Goal: Task Accomplishment & Management: Use online tool/utility

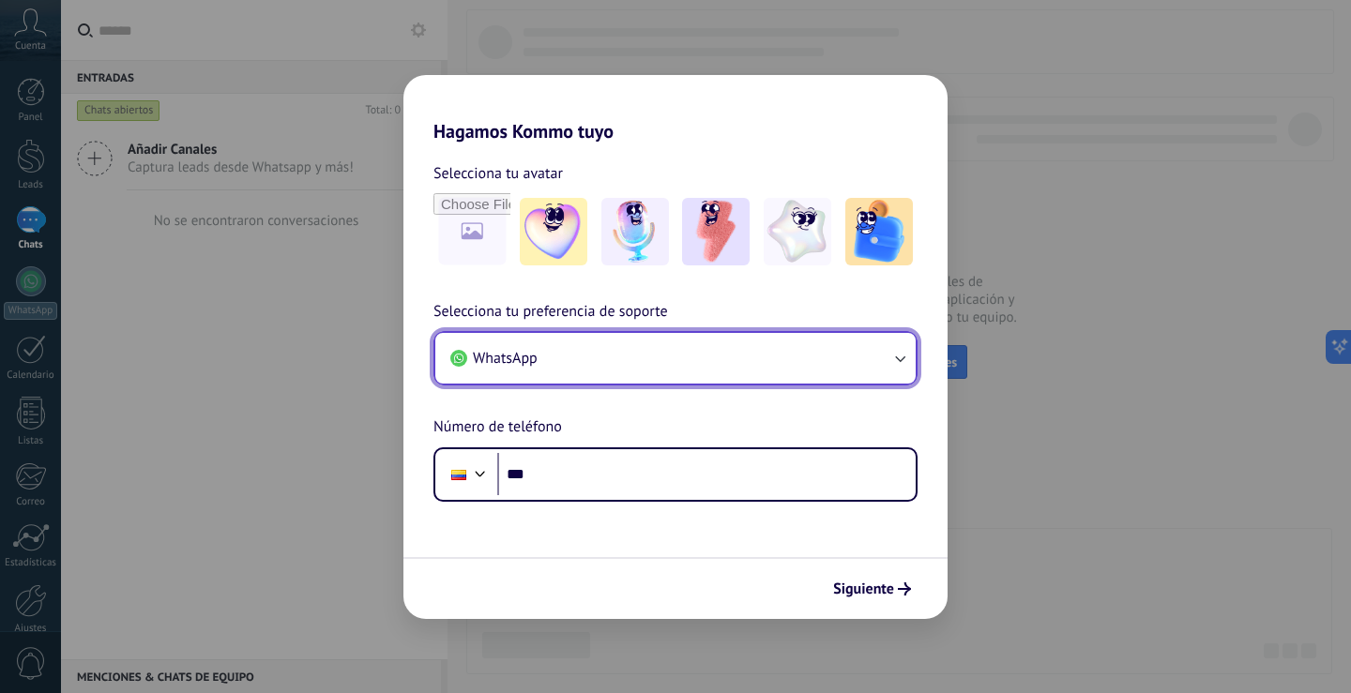
click at [597, 350] on button "WhatsApp" at bounding box center [675, 358] width 480 height 51
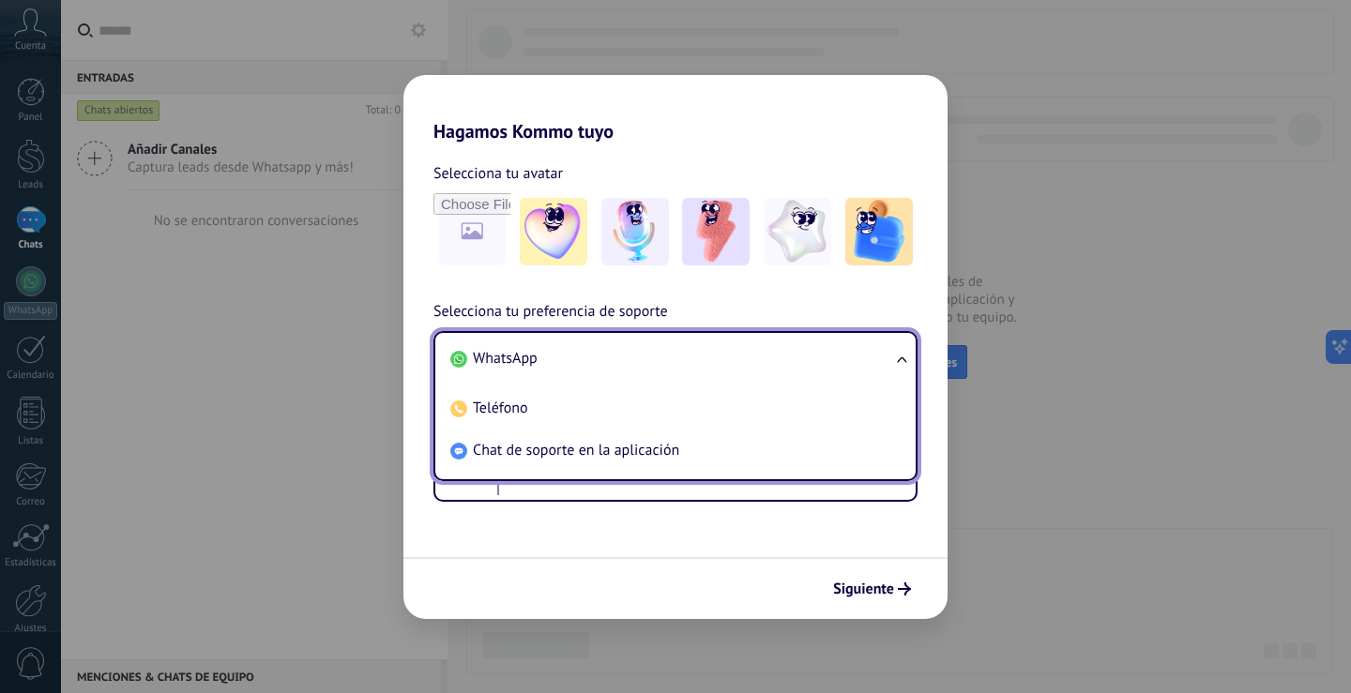
click at [597, 350] on li "WhatsApp" at bounding box center [672, 359] width 458 height 42
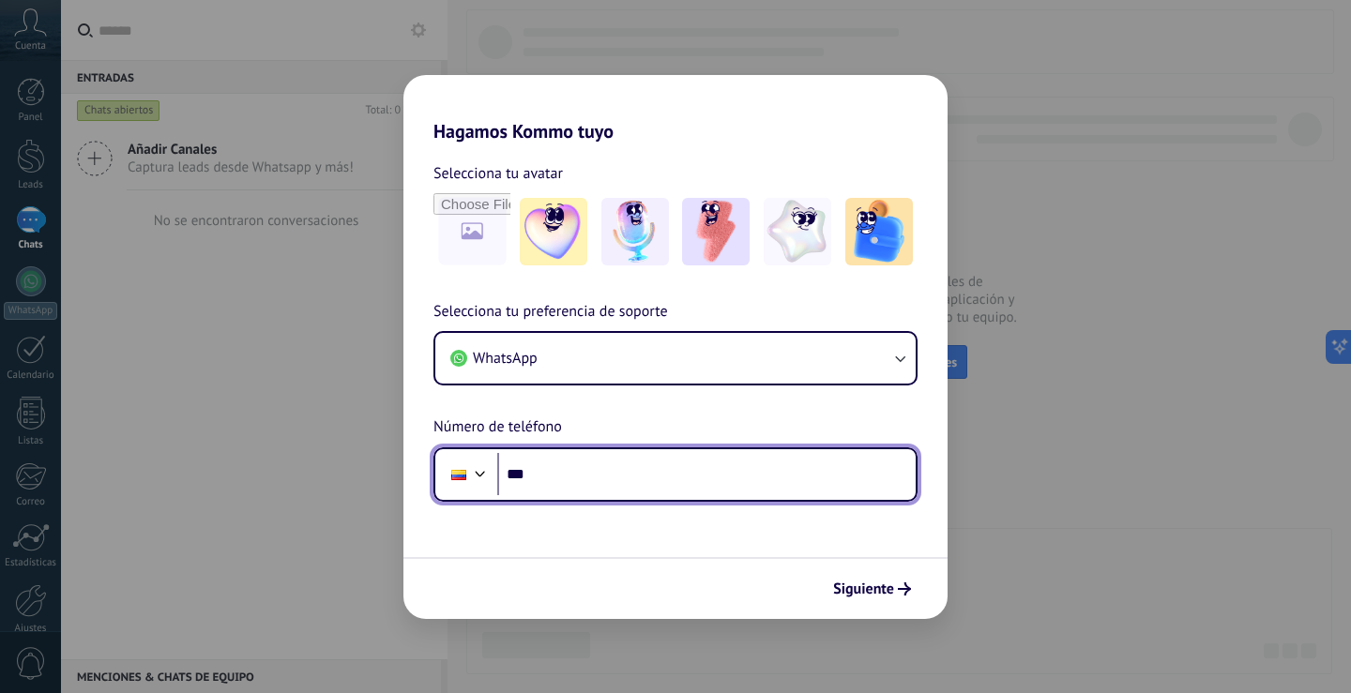
click at [582, 481] on input "***" at bounding box center [706, 474] width 418 height 43
type input "**********"
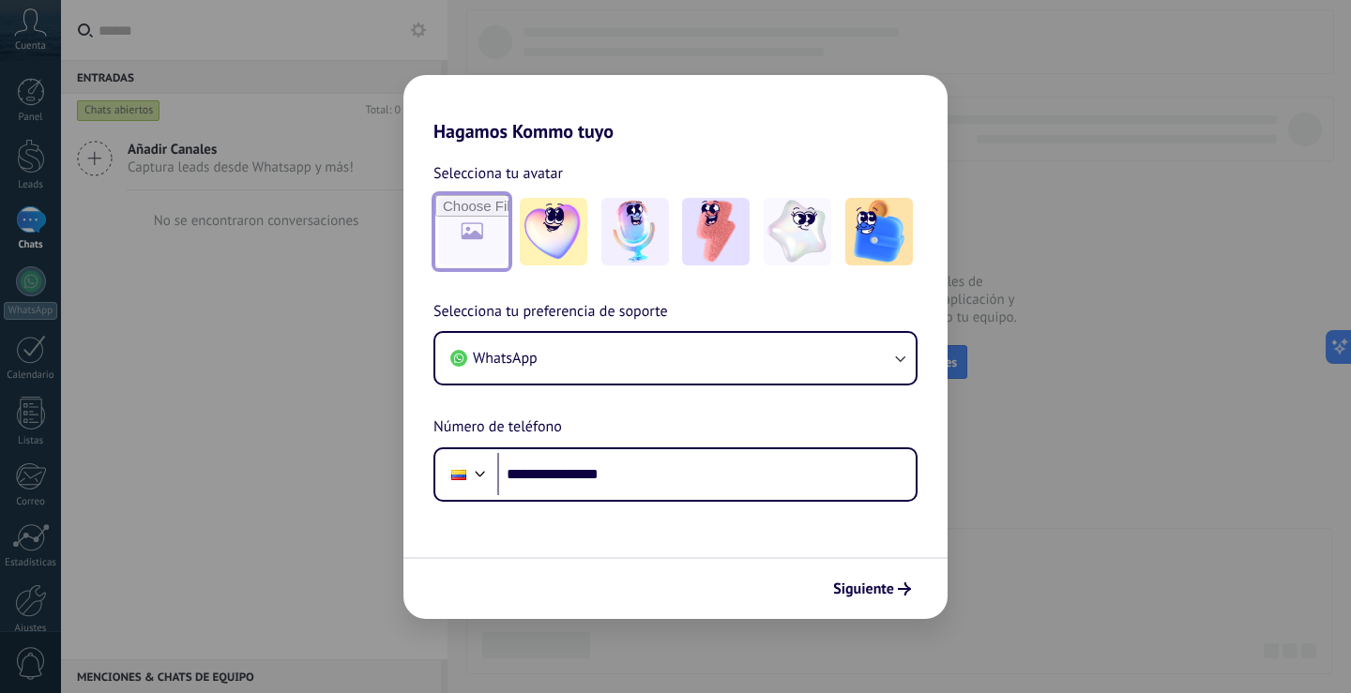
click at [487, 226] on input "file" at bounding box center [471, 231] width 73 height 73
type input "**********"
click at [886, 593] on span "Siguiente" at bounding box center [863, 589] width 61 height 13
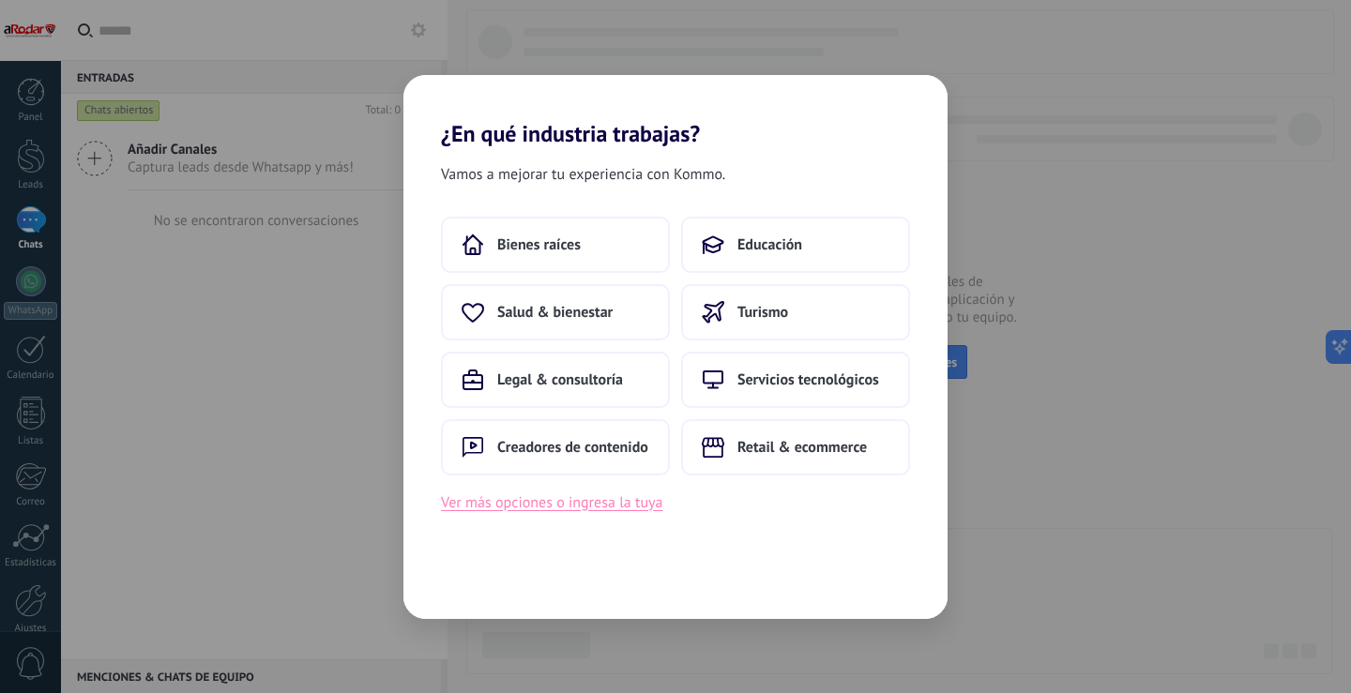
click at [572, 499] on button "Ver más opciones o ingresa la tuya" at bounding box center [551, 503] width 221 height 24
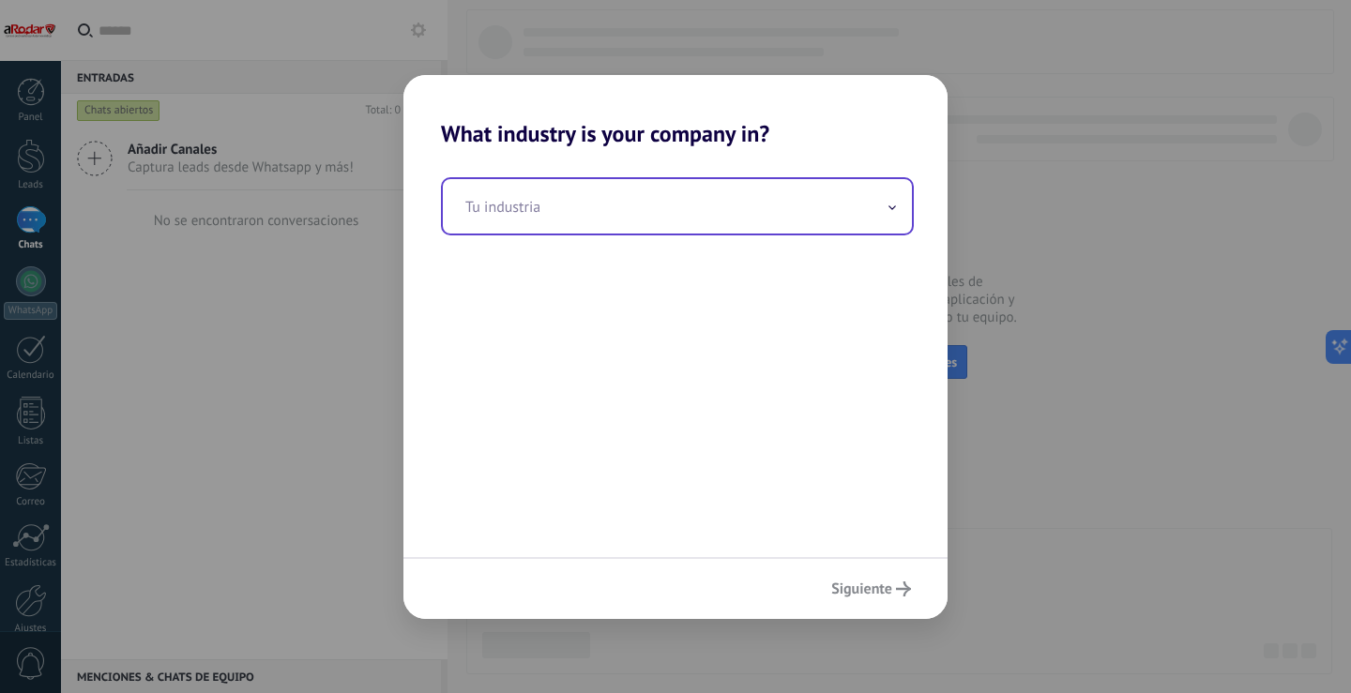
click at [596, 205] on input "text" at bounding box center [677, 206] width 469 height 54
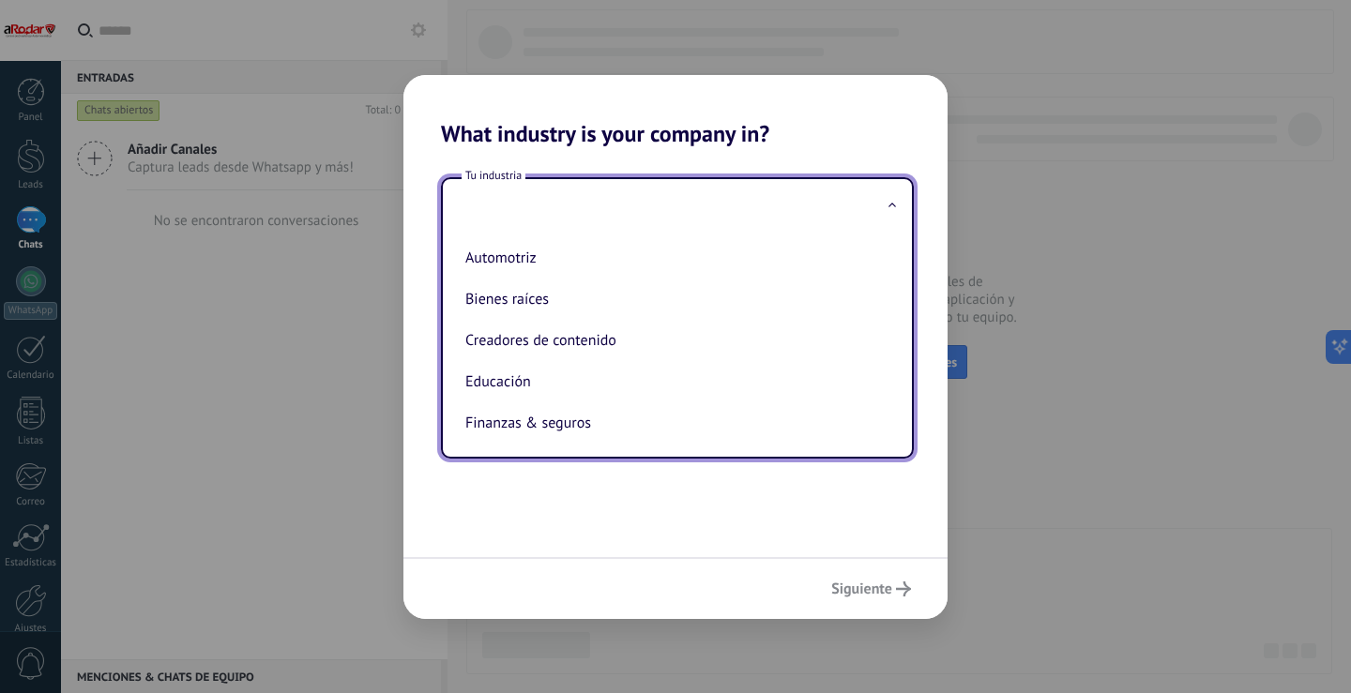
click at [813, 129] on h2 "What industry is your company in?" at bounding box center [675, 111] width 544 height 72
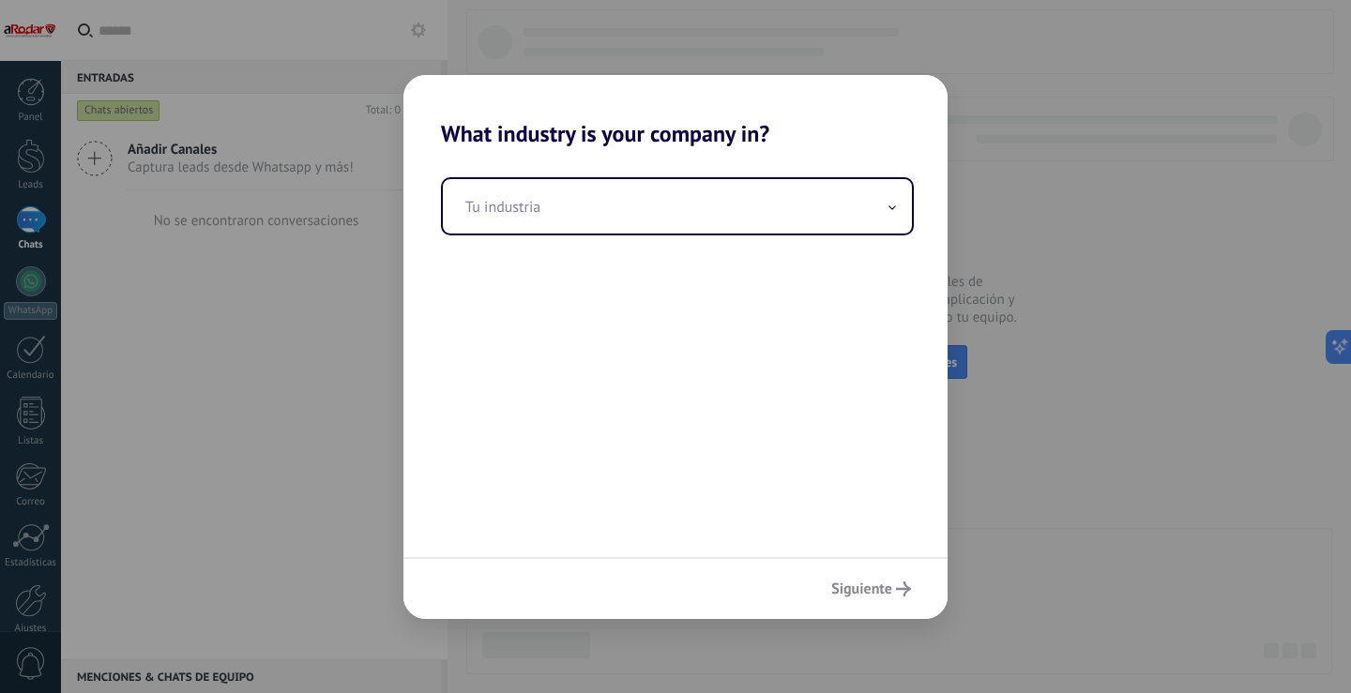
drag, startPoint x: 799, startPoint y: 147, endPoint x: 860, endPoint y: 132, distance: 62.8
click at [808, 144] on div "What industry is your company in? Tu industria Siguiente" at bounding box center [675, 347] width 544 height 544
drag, startPoint x: 889, startPoint y: 592, endPoint x: 899, endPoint y: 587, distance: 10.5
click at [895, 589] on div "Siguiente" at bounding box center [675, 588] width 544 height 62
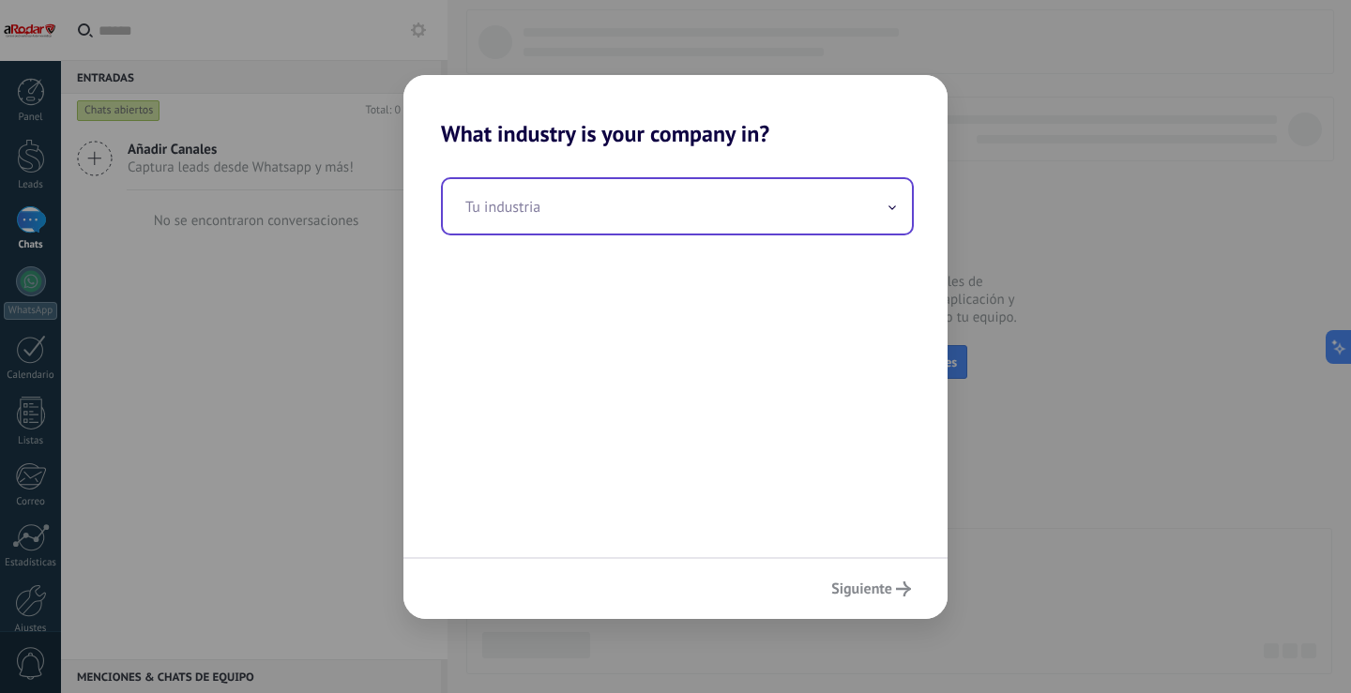
click at [617, 206] on input "text" at bounding box center [677, 206] width 469 height 54
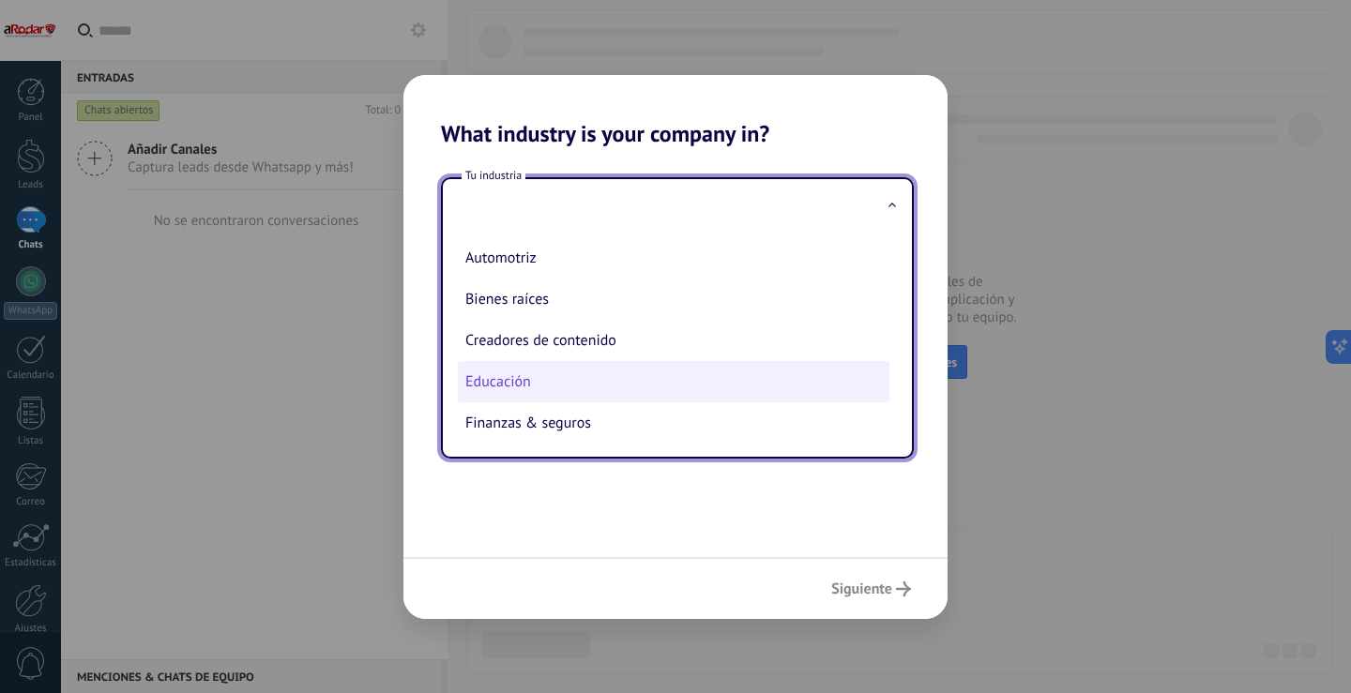
click at [501, 389] on li "Educación" at bounding box center [673, 381] width 431 height 41
type input "*********"
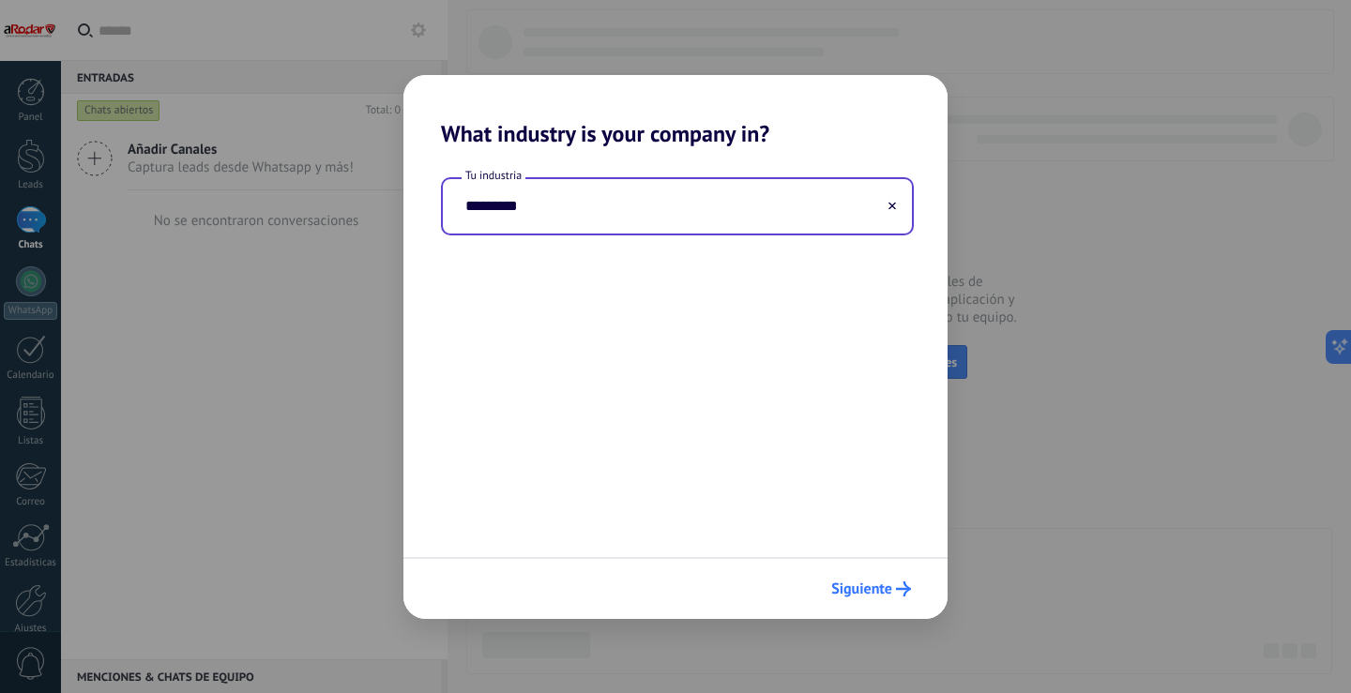
click at [857, 589] on span "Siguiente" at bounding box center [861, 589] width 61 height 13
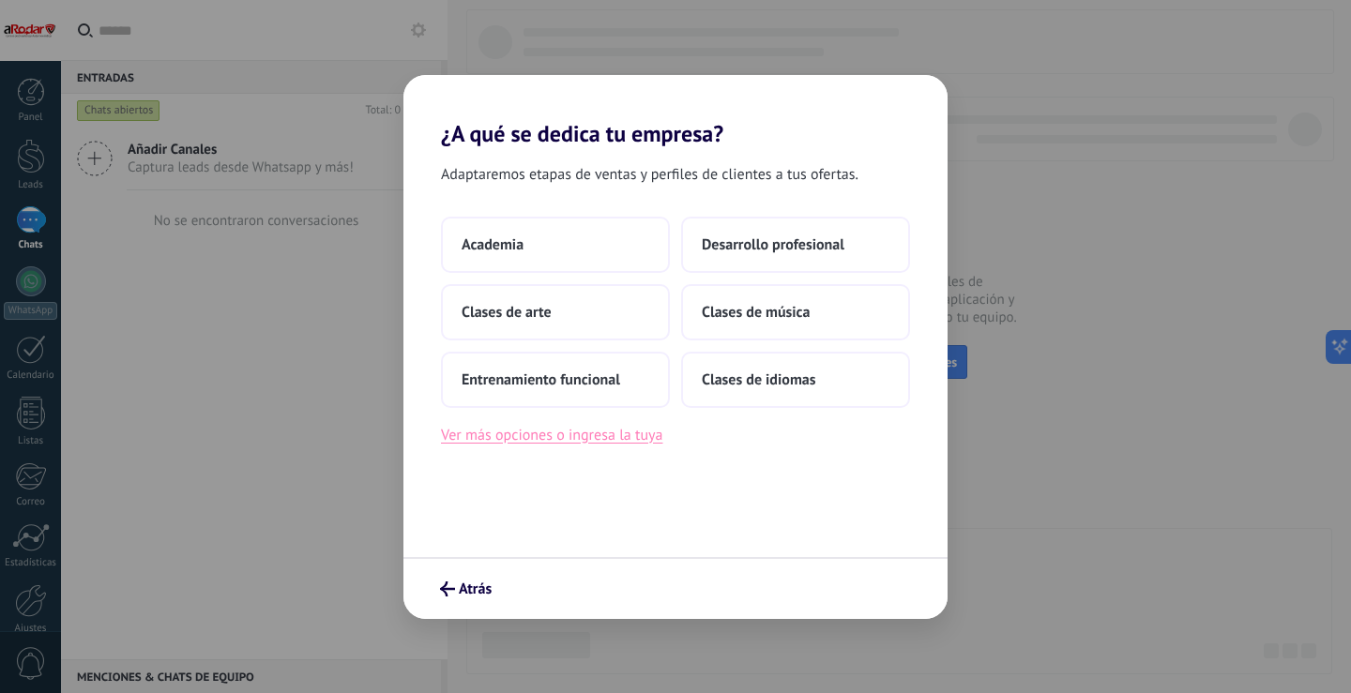
click at [568, 440] on button "Ver más opciones o ingresa la tuya" at bounding box center [551, 435] width 221 height 24
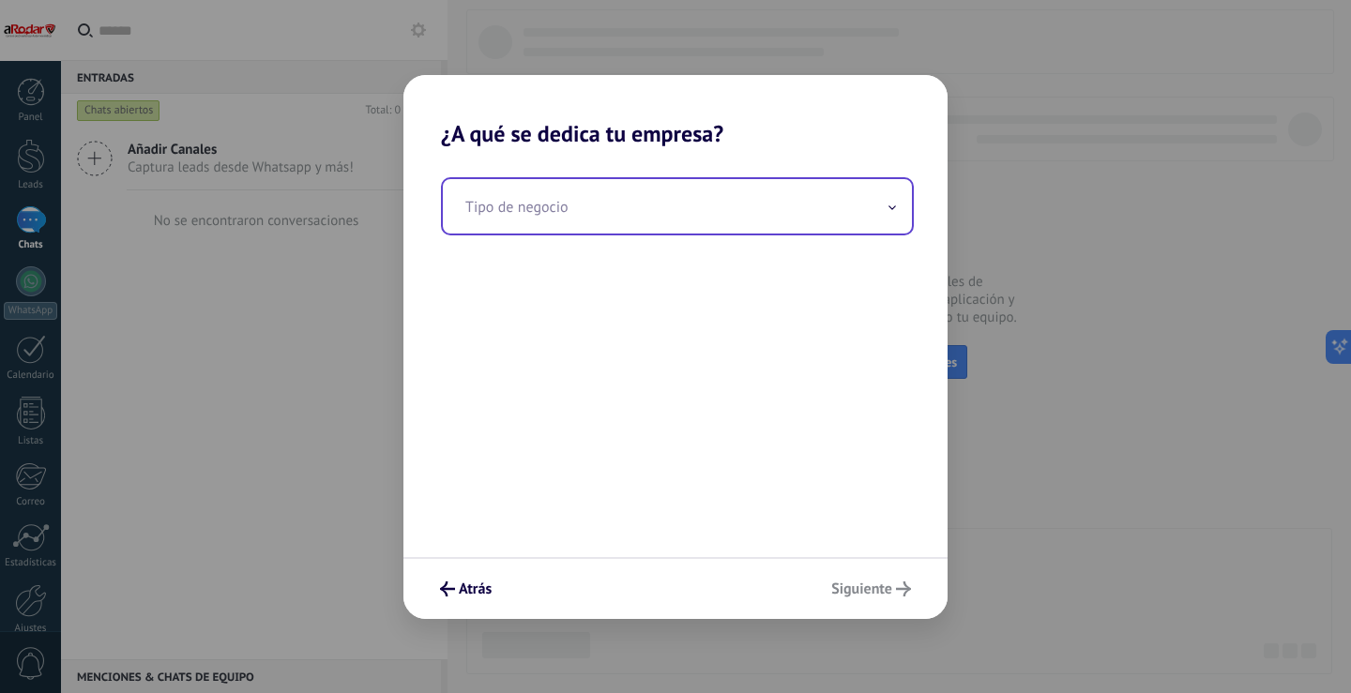
click at [592, 211] on input "text" at bounding box center [677, 206] width 469 height 54
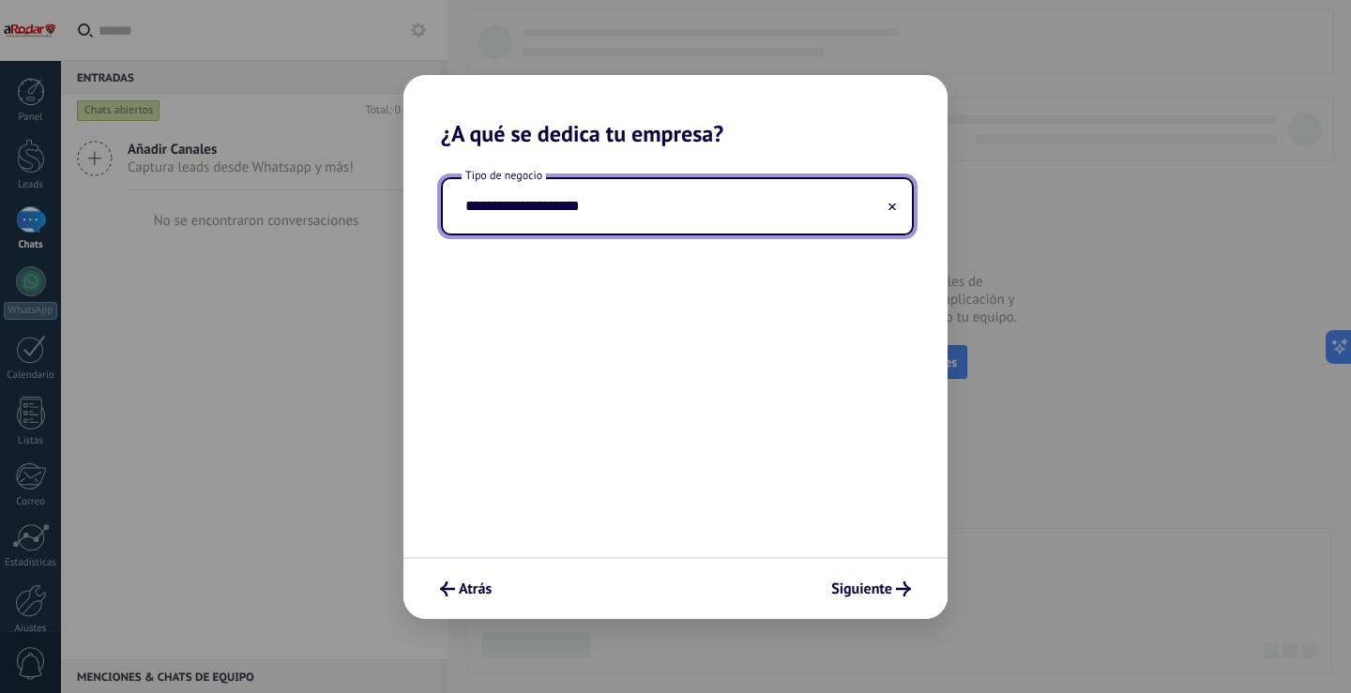
type input "**********"
click at [631, 367] on div "**********" at bounding box center [675, 352] width 544 height 410
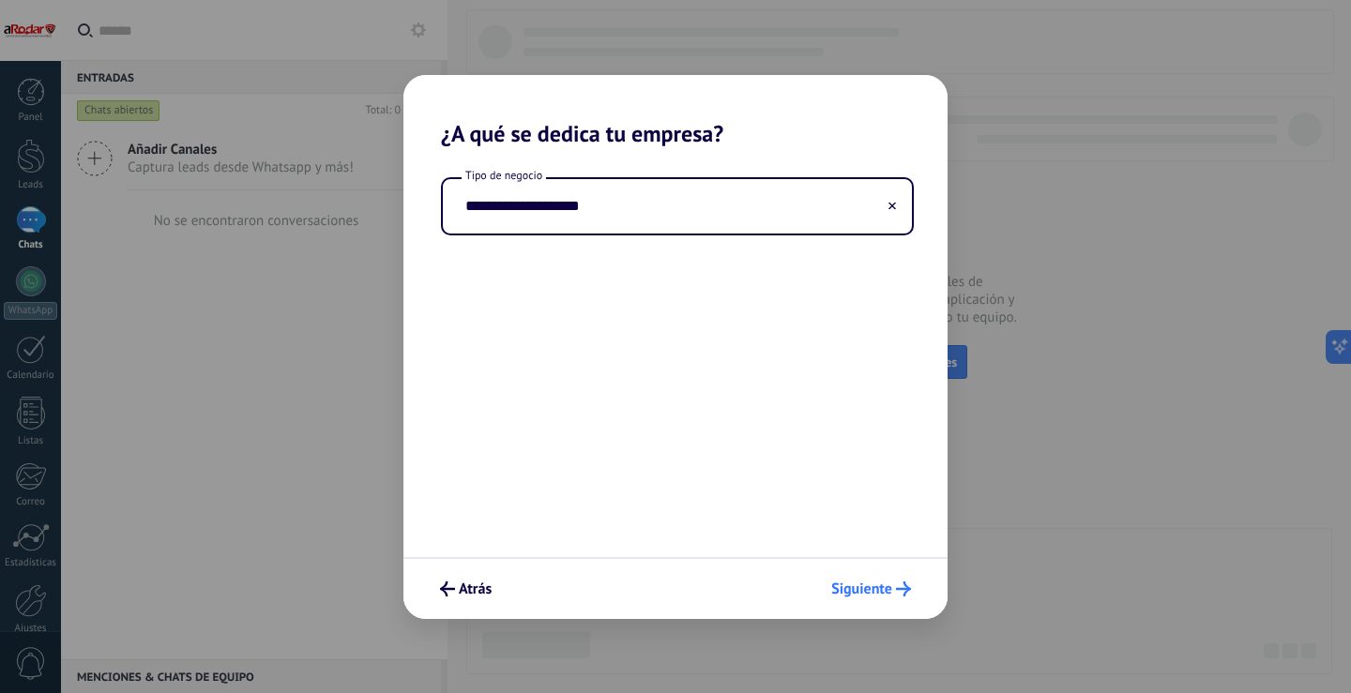
click at [866, 594] on span "Siguiente" at bounding box center [861, 589] width 61 height 13
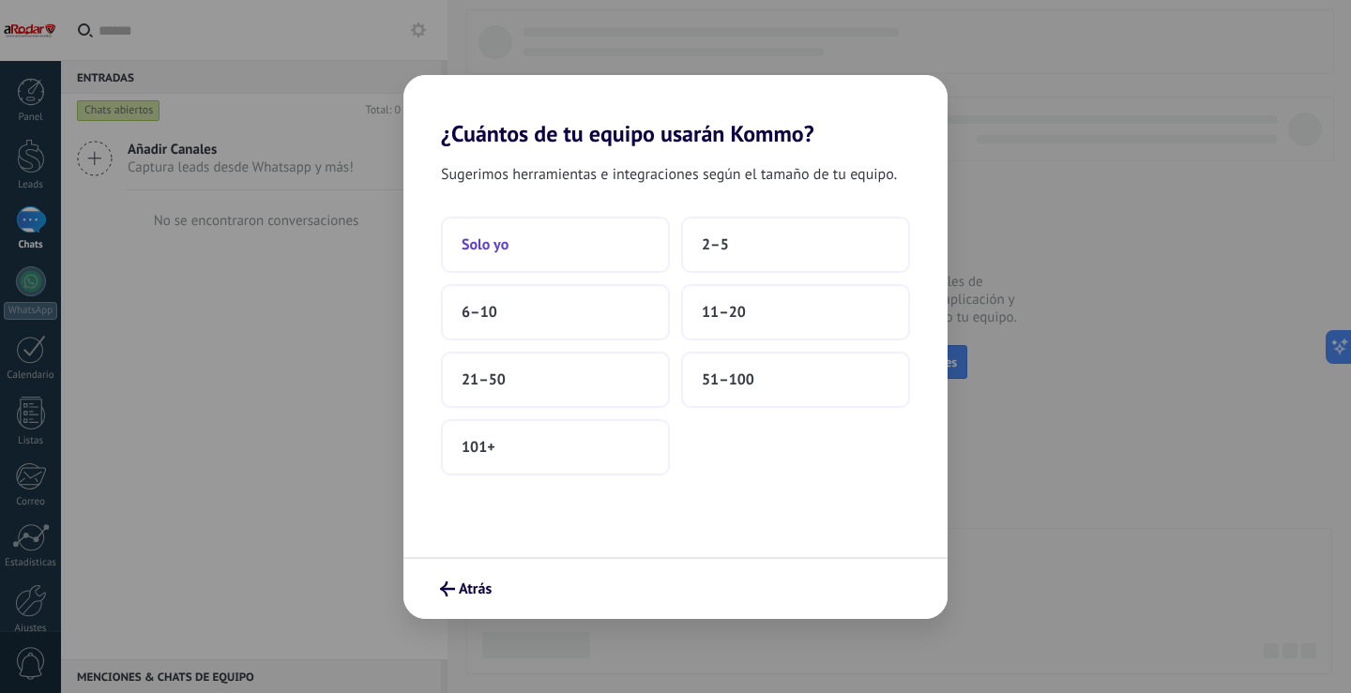
click at [476, 244] on span "Solo yo" at bounding box center [485, 244] width 47 height 19
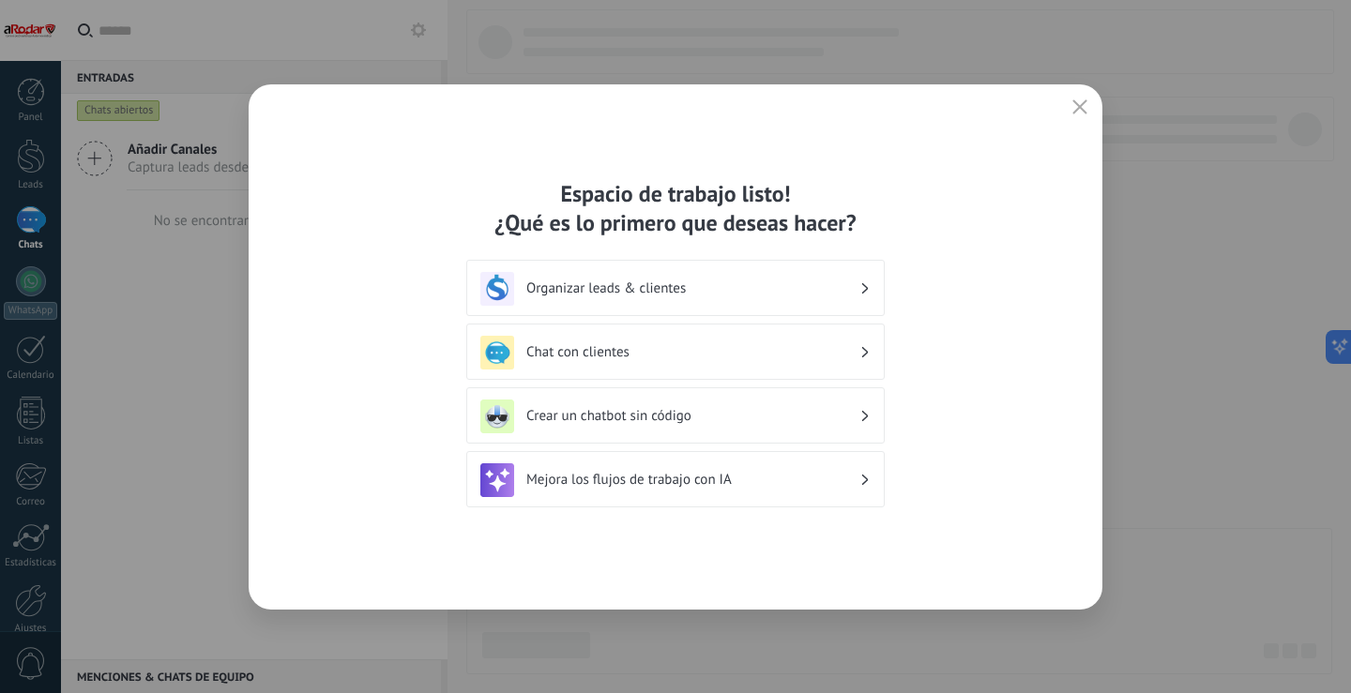
click at [720, 352] on h3 "Chat con clientes" at bounding box center [692, 352] width 333 height 18
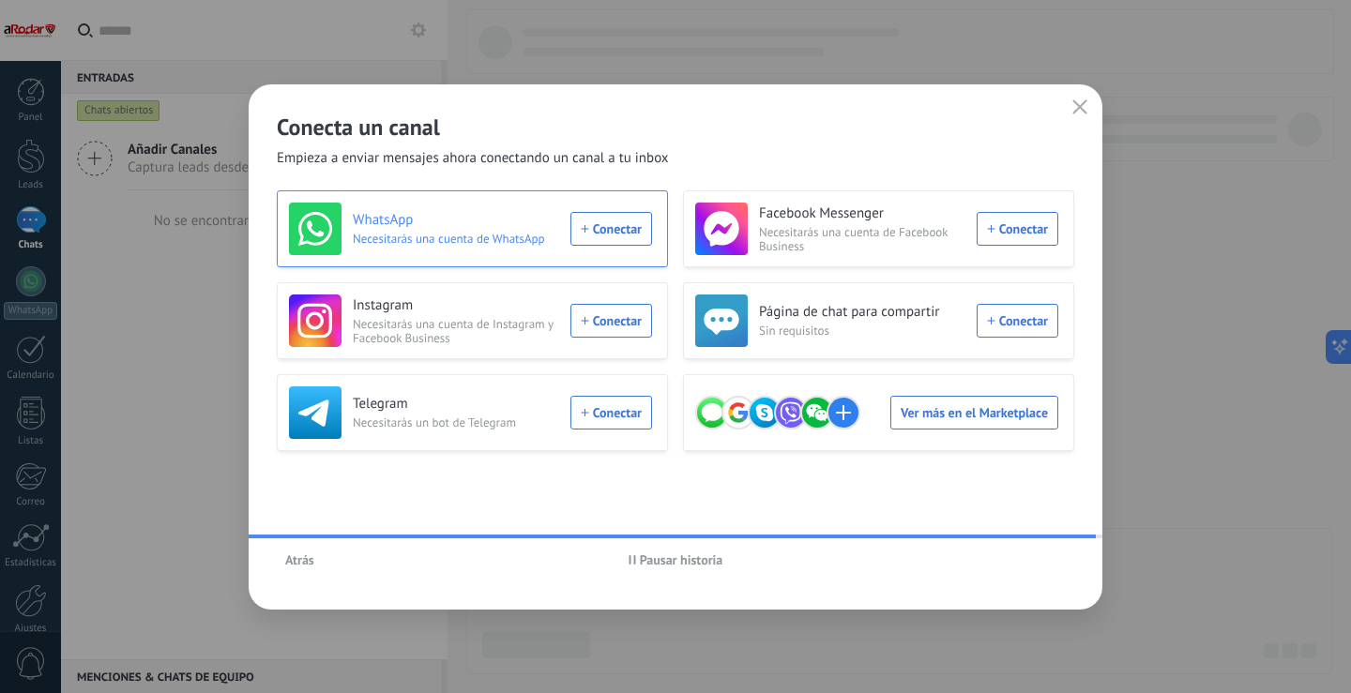
click at [628, 219] on div "Conecta un canal Empieza a enviar mensajes ahora conectando un canal a tu inbox…" at bounding box center [675, 346] width 1351 height 693
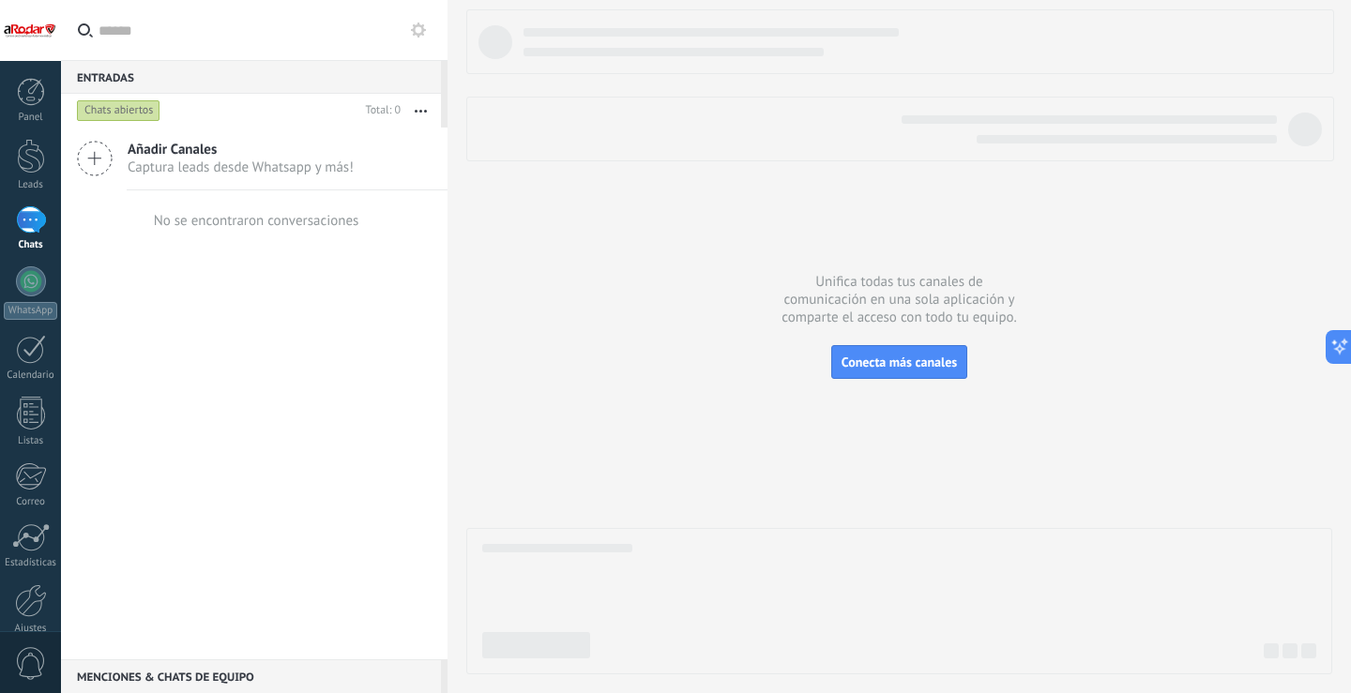
scroll to position [87, 0]
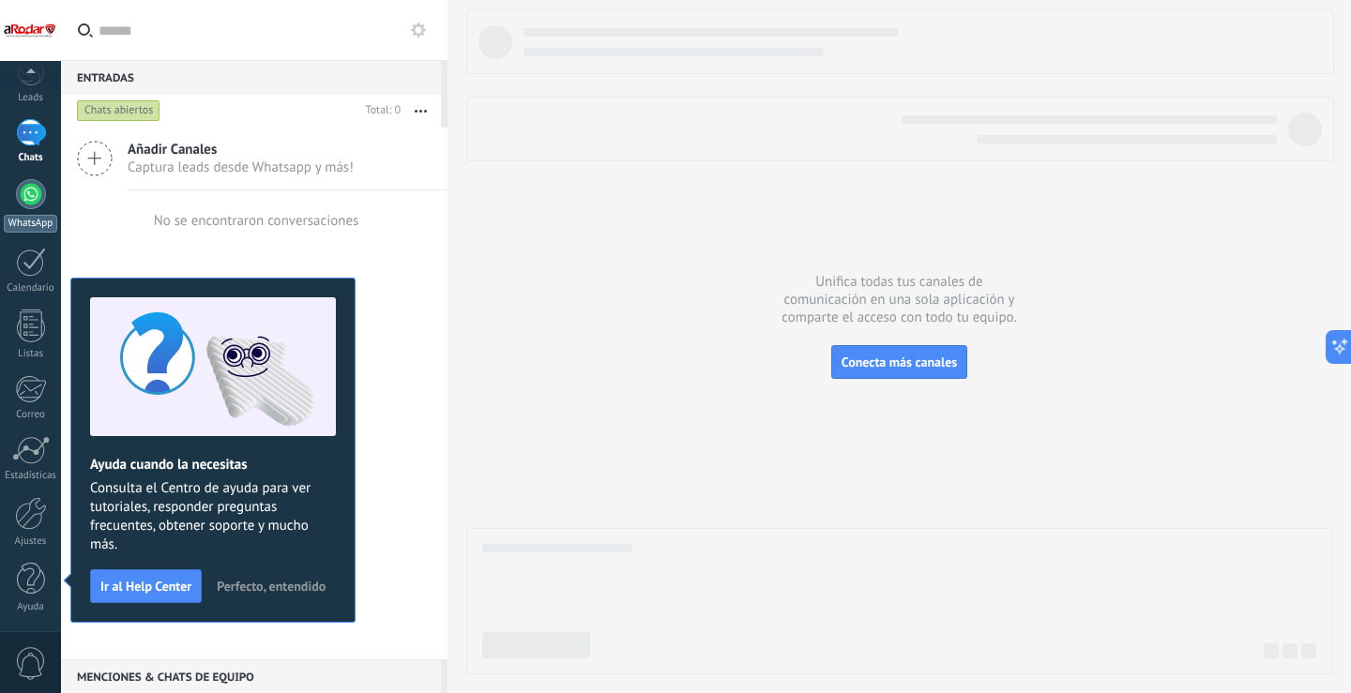
click at [32, 195] on div at bounding box center [31, 194] width 30 height 30
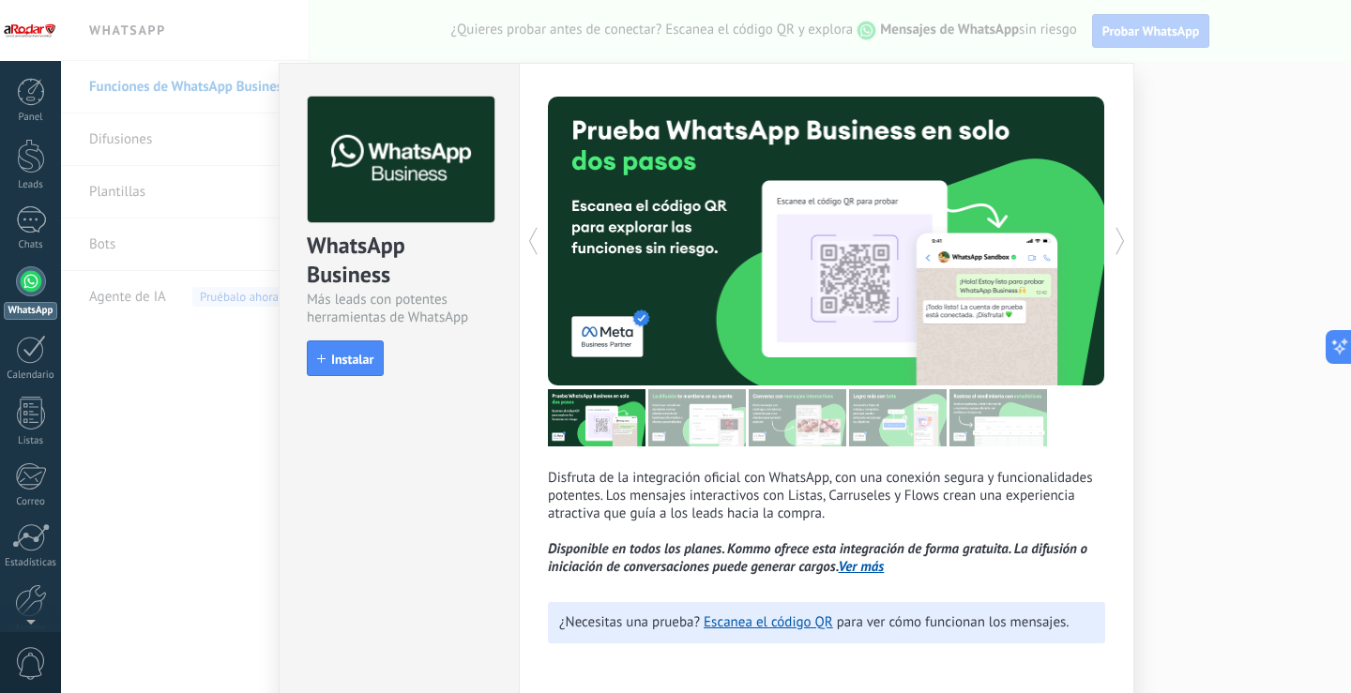
click at [1140, 34] on div "WhatsApp Business Más leads con potentes herramientas de WhatsApp install Insta…" at bounding box center [706, 346] width 1290 height 693
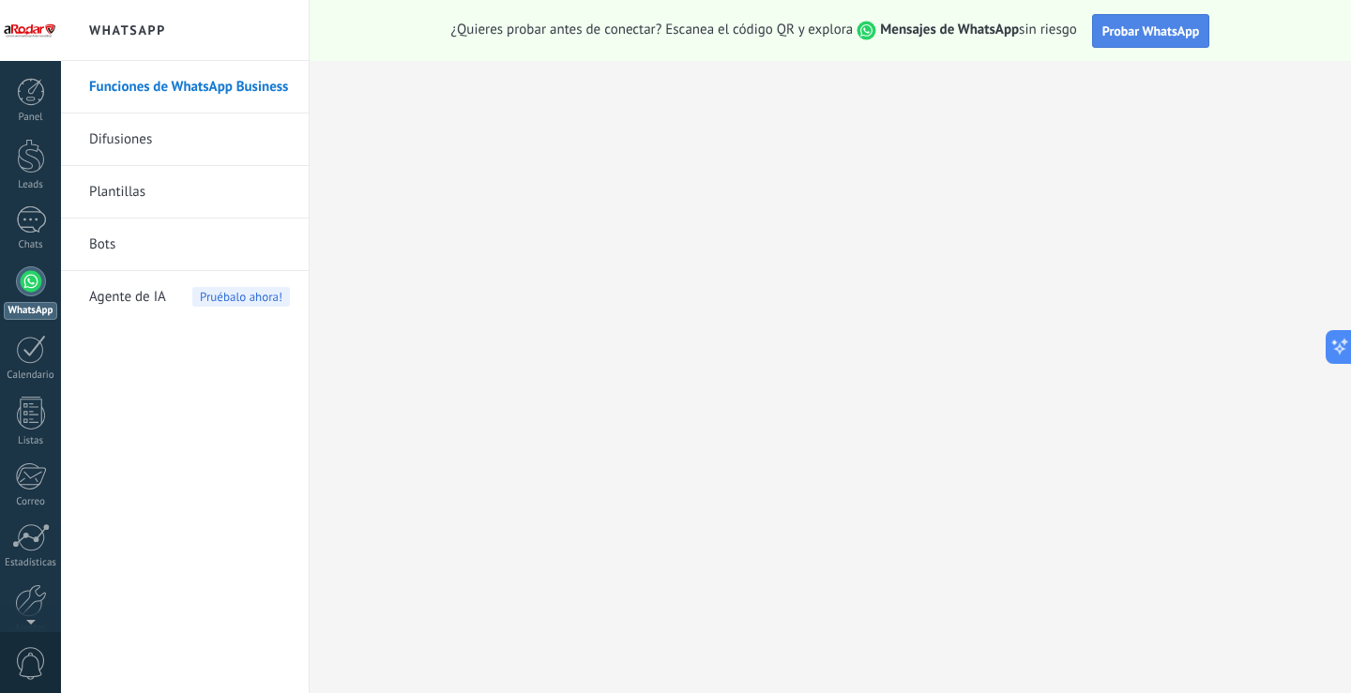
click at [1177, 31] on span "Probar WhatsApp" at bounding box center [1151, 31] width 98 height 17
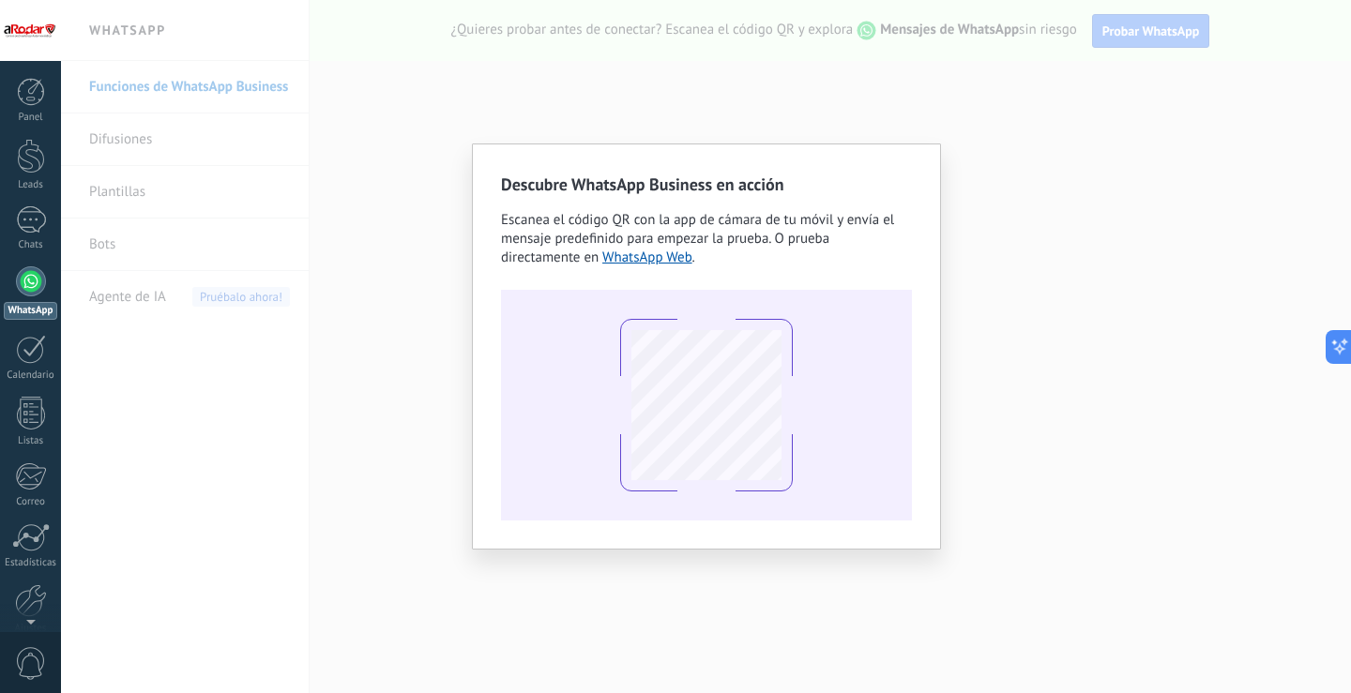
click at [431, 365] on div "Descubre WhatsApp Business en acción Escanea el código QR con la app de cámara …" at bounding box center [706, 346] width 1290 height 693
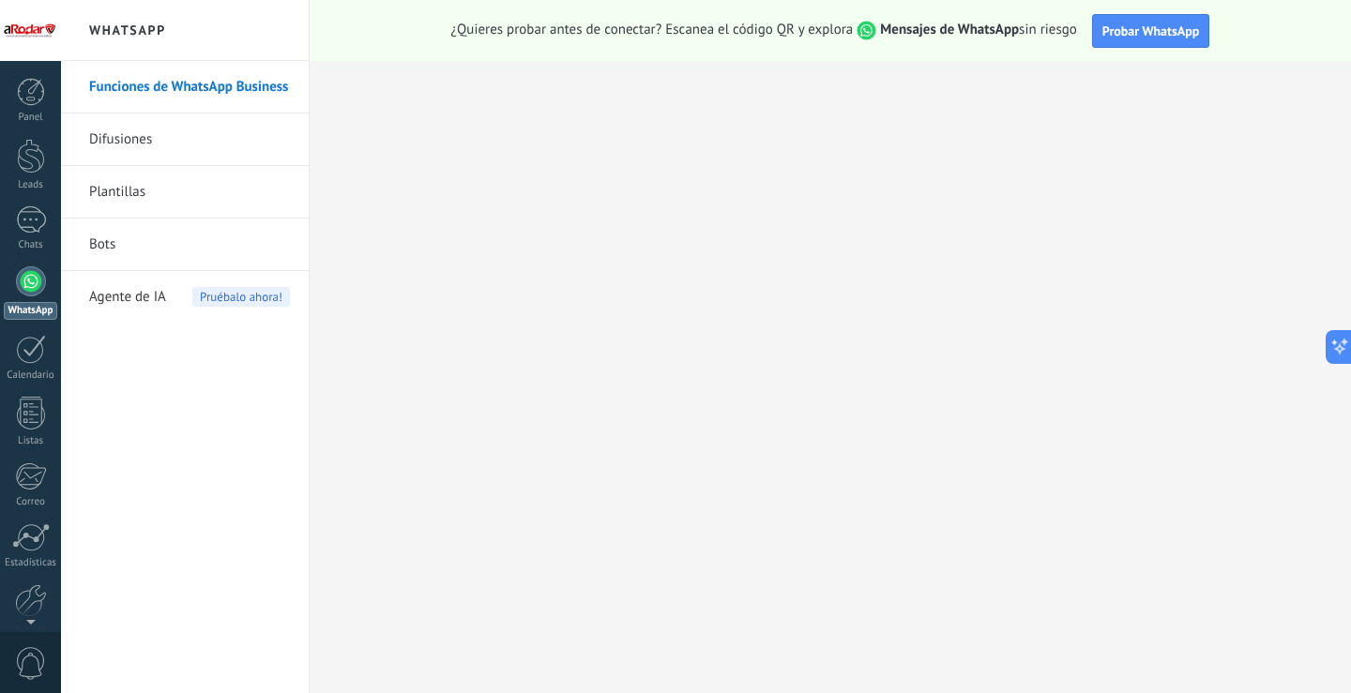
click at [209, 84] on link "Funciones de WhatsApp Business" at bounding box center [189, 87] width 201 height 53
click at [31, 161] on div at bounding box center [31, 156] width 28 height 35
click at [28, 307] on div "WhatsApp" at bounding box center [30, 311] width 53 height 18
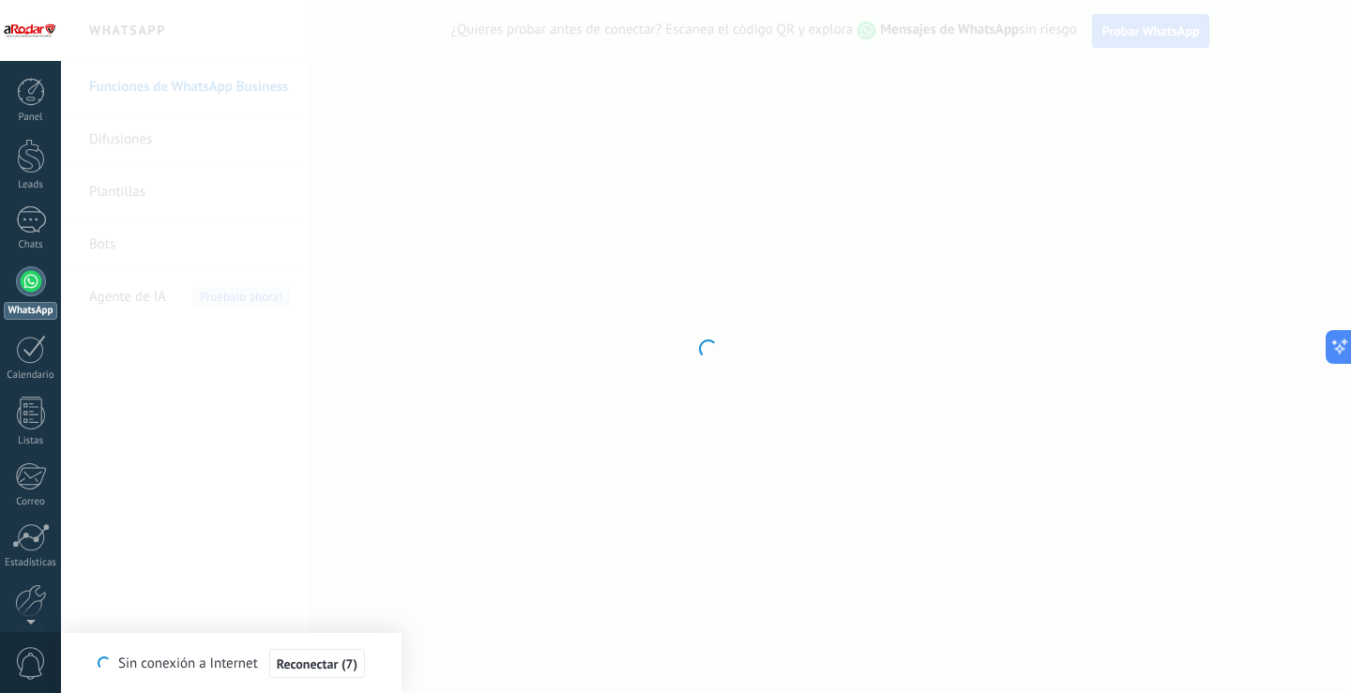
click at [315, 347] on div at bounding box center [706, 346] width 1290 height 693
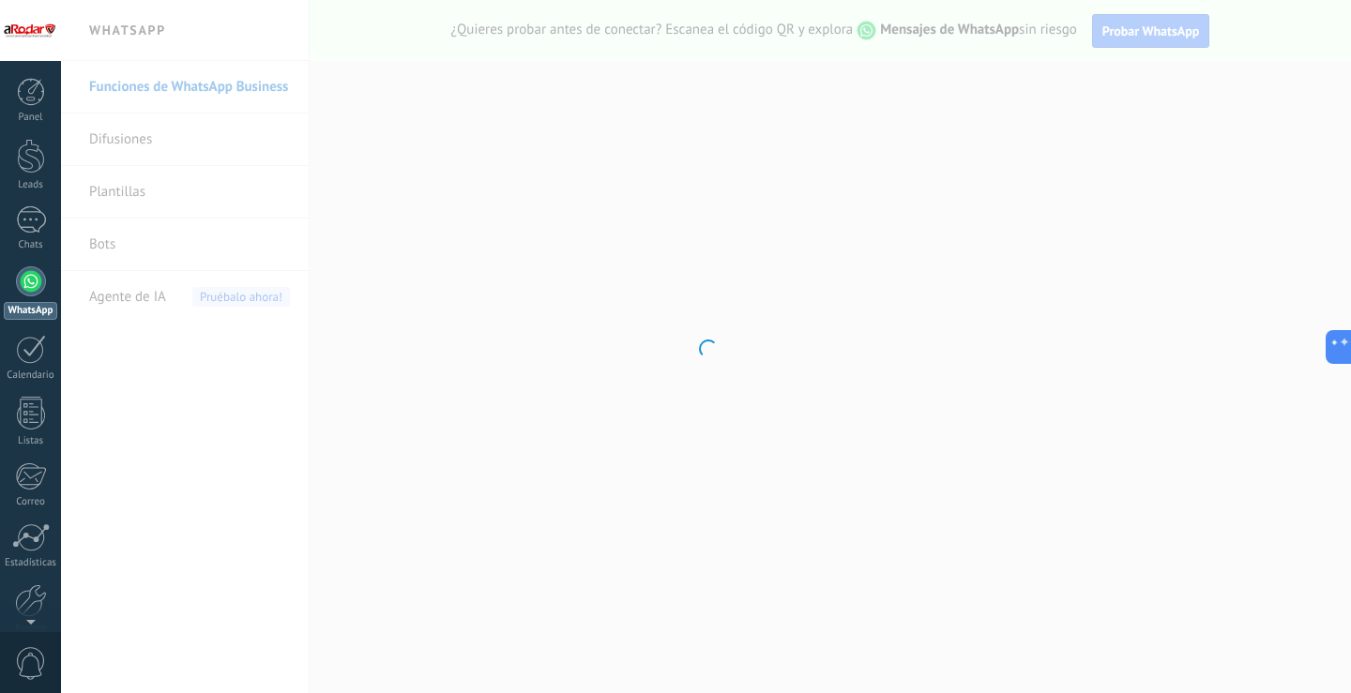
click at [461, 433] on div at bounding box center [706, 346] width 1290 height 693
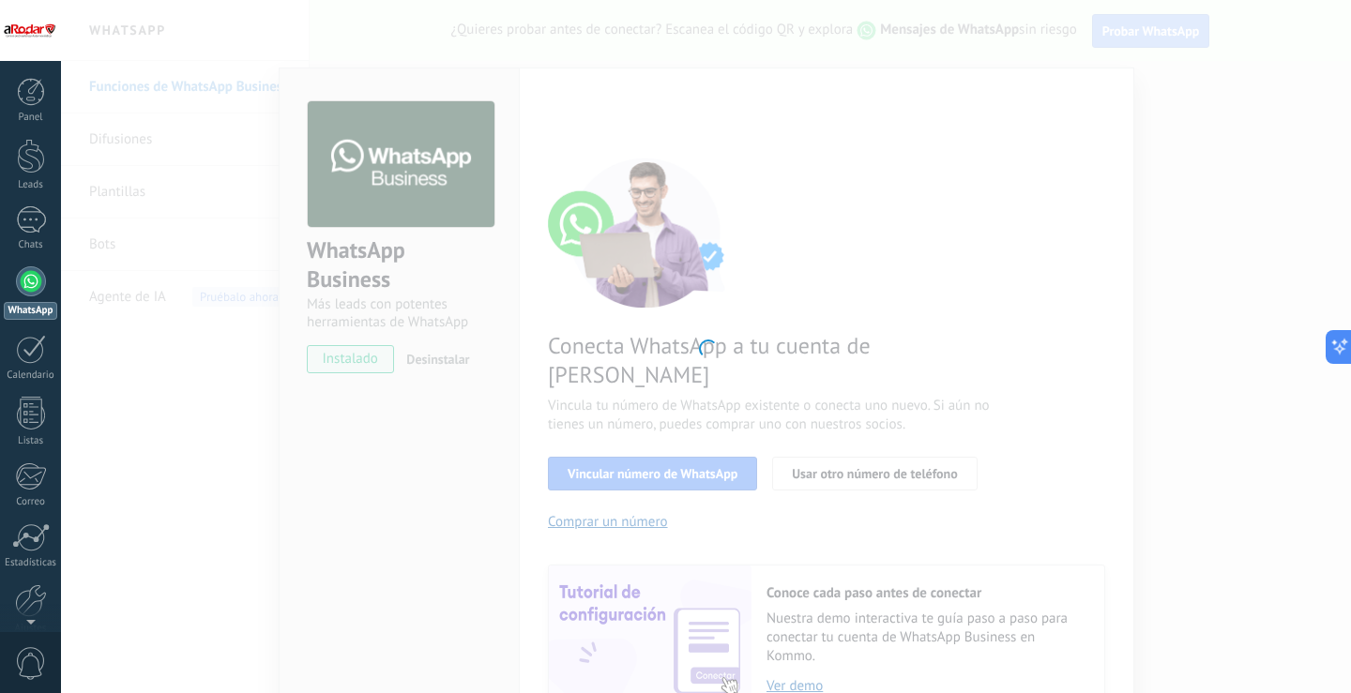
click at [441, 462] on div at bounding box center [706, 346] width 1290 height 693
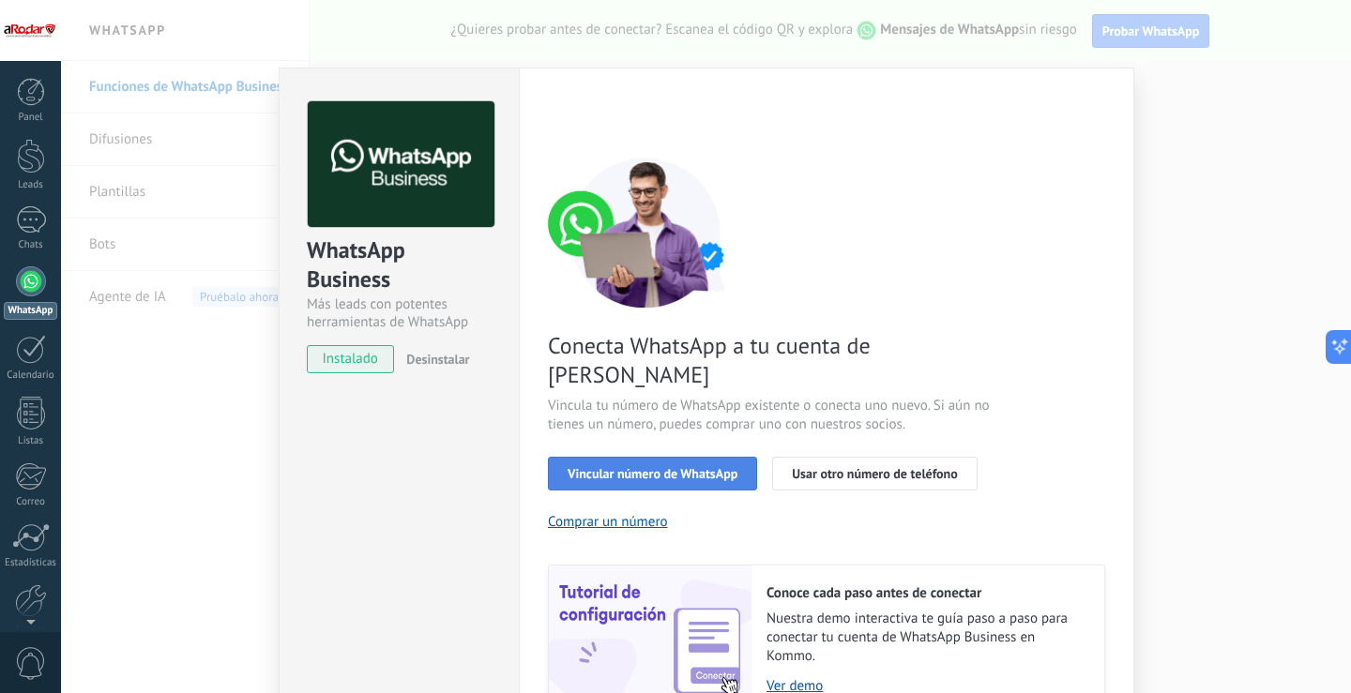
click at [701, 467] on span "Vincular número de WhatsApp" at bounding box center [653, 473] width 170 height 13
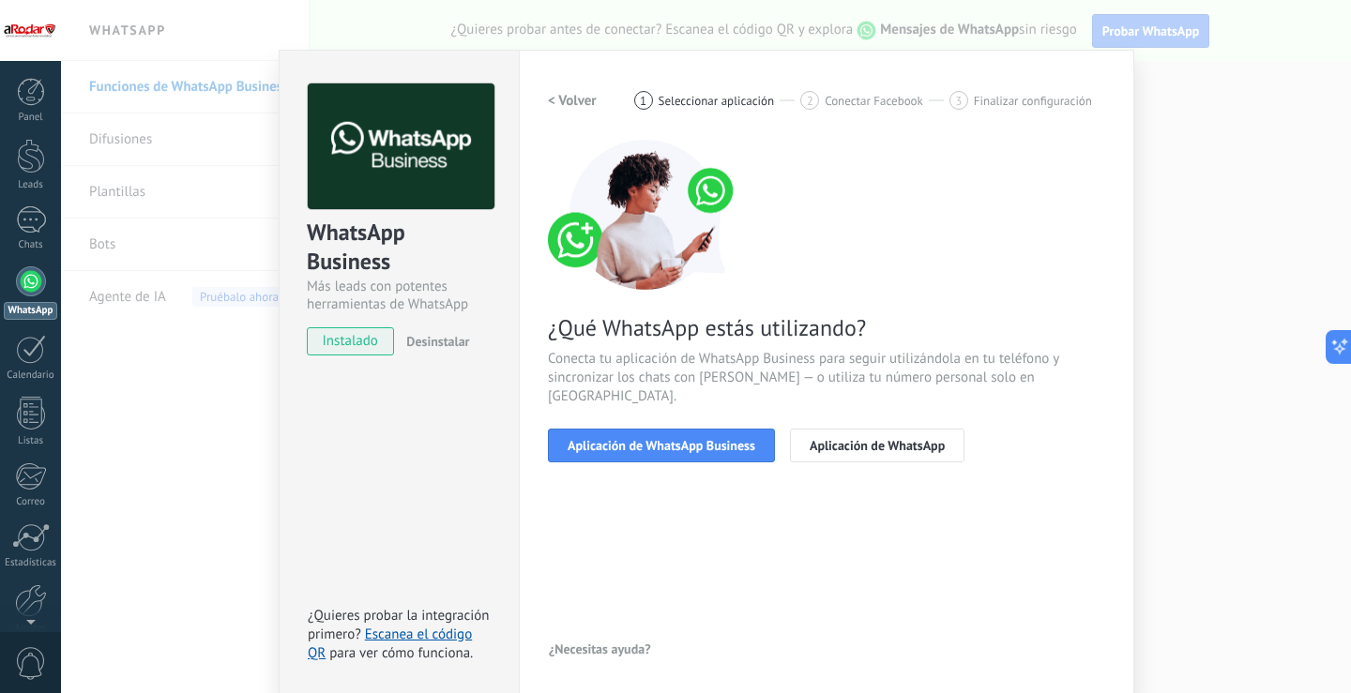
scroll to position [22, 0]
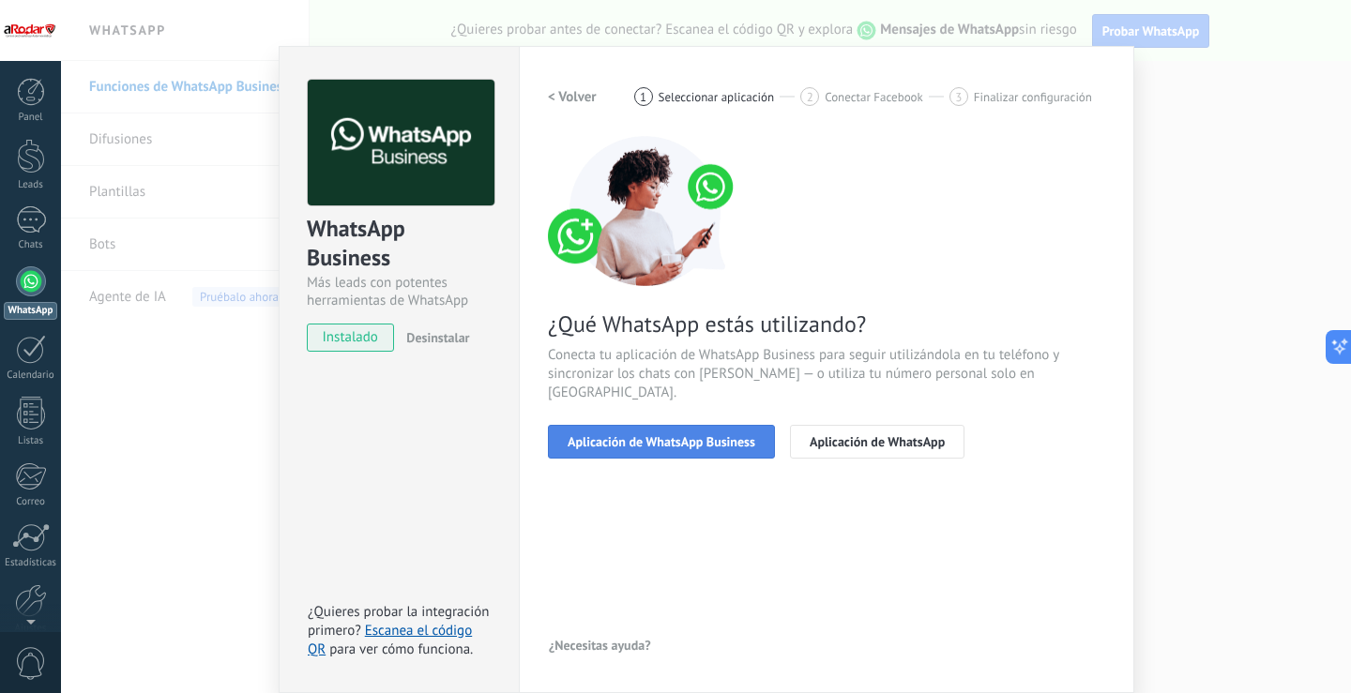
click at [722, 435] on span "Aplicación de WhatsApp Business" at bounding box center [662, 441] width 188 height 13
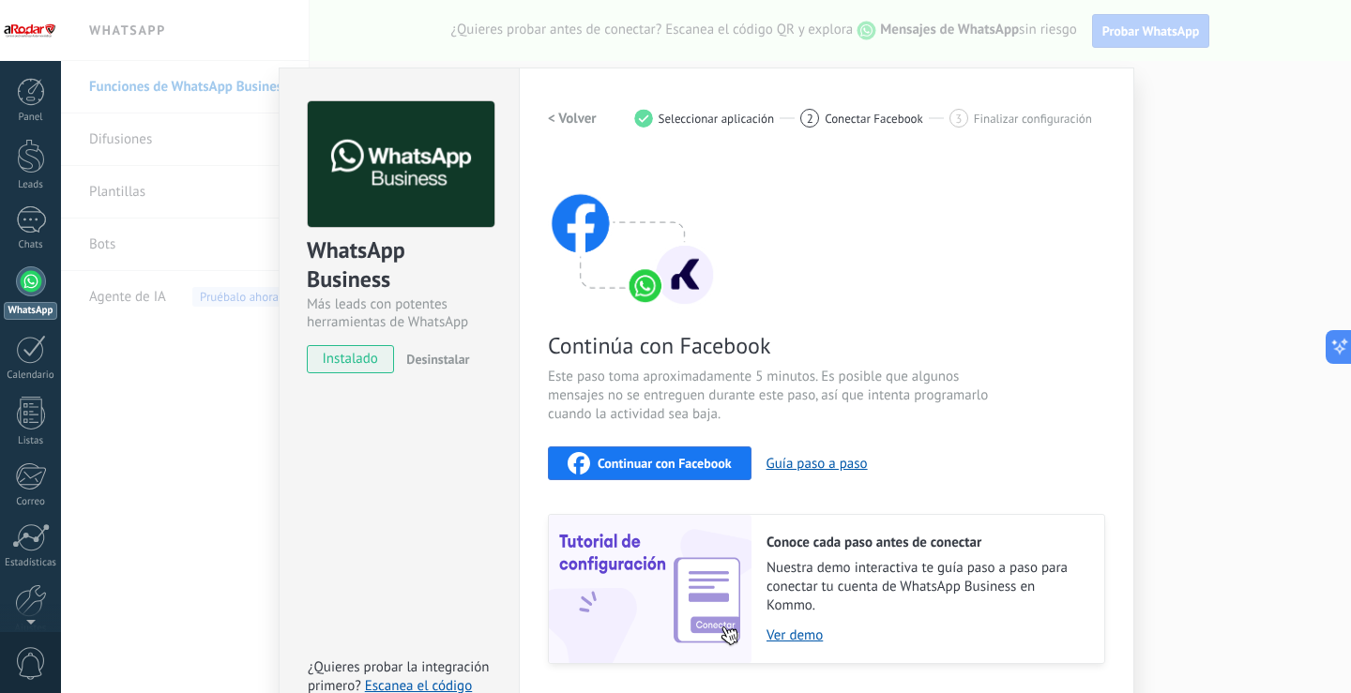
scroll to position [54, 0]
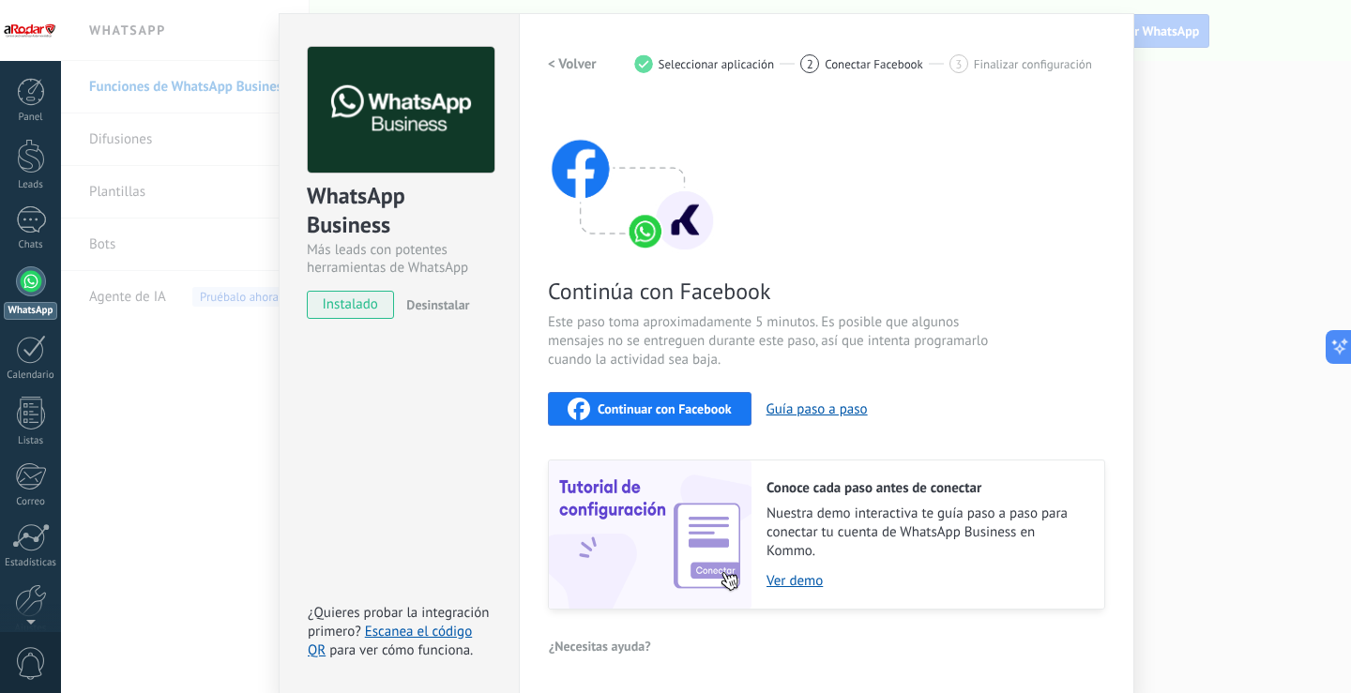
click at [670, 405] on span "Continuar con Facebook" at bounding box center [665, 408] width 134 height 13
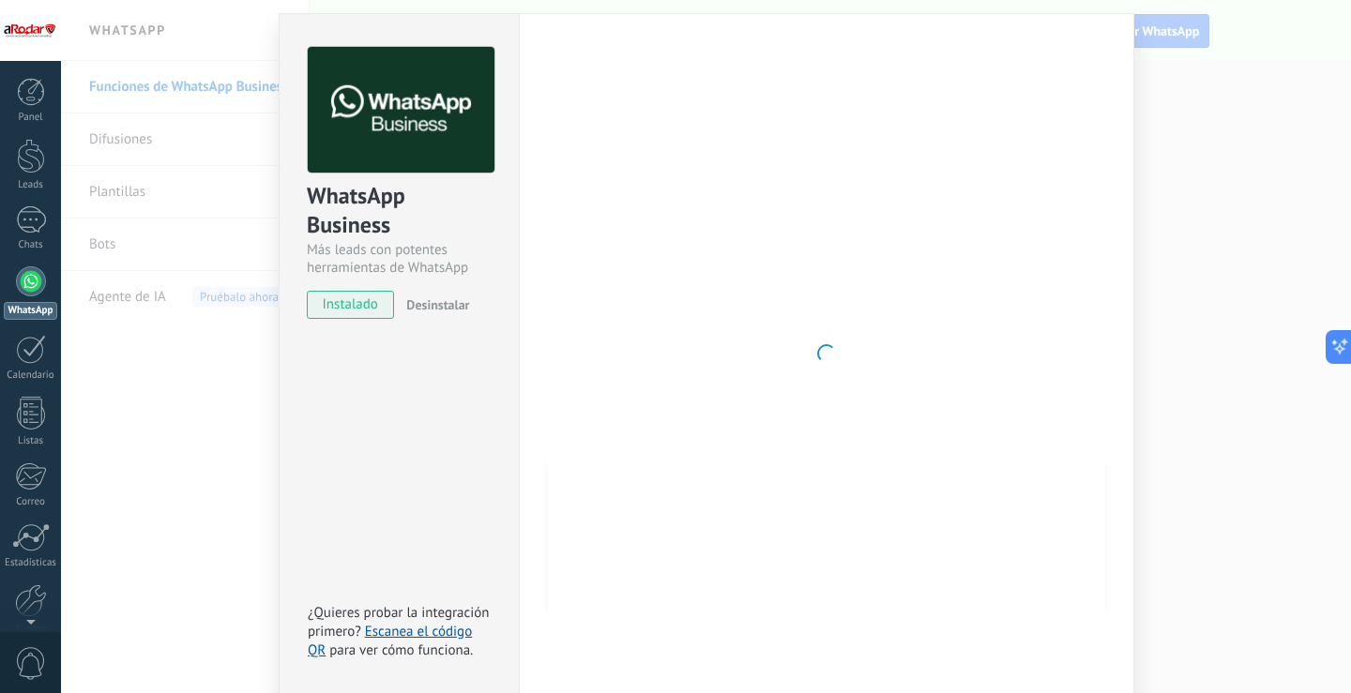
scroll to position [22, 0]
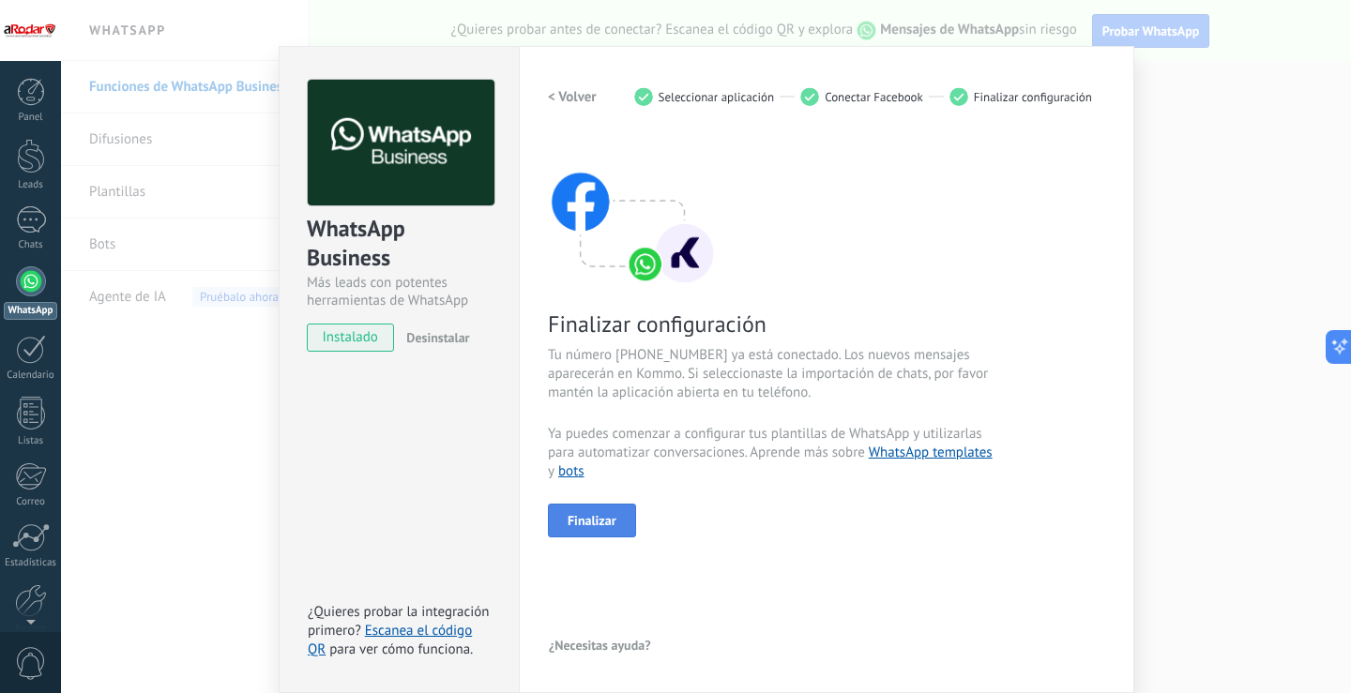
click at [604, 521] on span "Finalizar" at bounding box center [592, 520] width 49 height 13
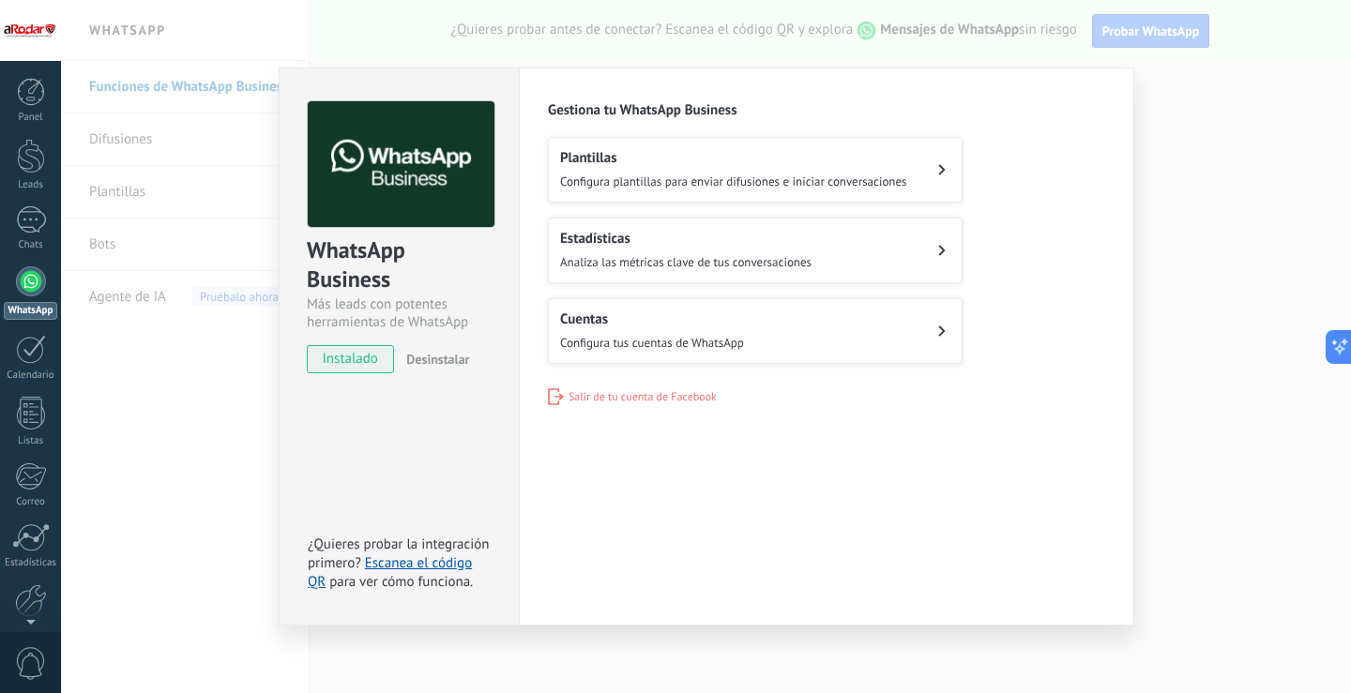
scroll to position [0, 0]
click at [32, 286] on div at bounding box center [31, 281] width 30 height 30
click at [361, 361] on span "instalado" at bounding box center [350, 359] width 85 height 28
click at [30, 216] on div at bounding box center [31, 219] width 30 height 27
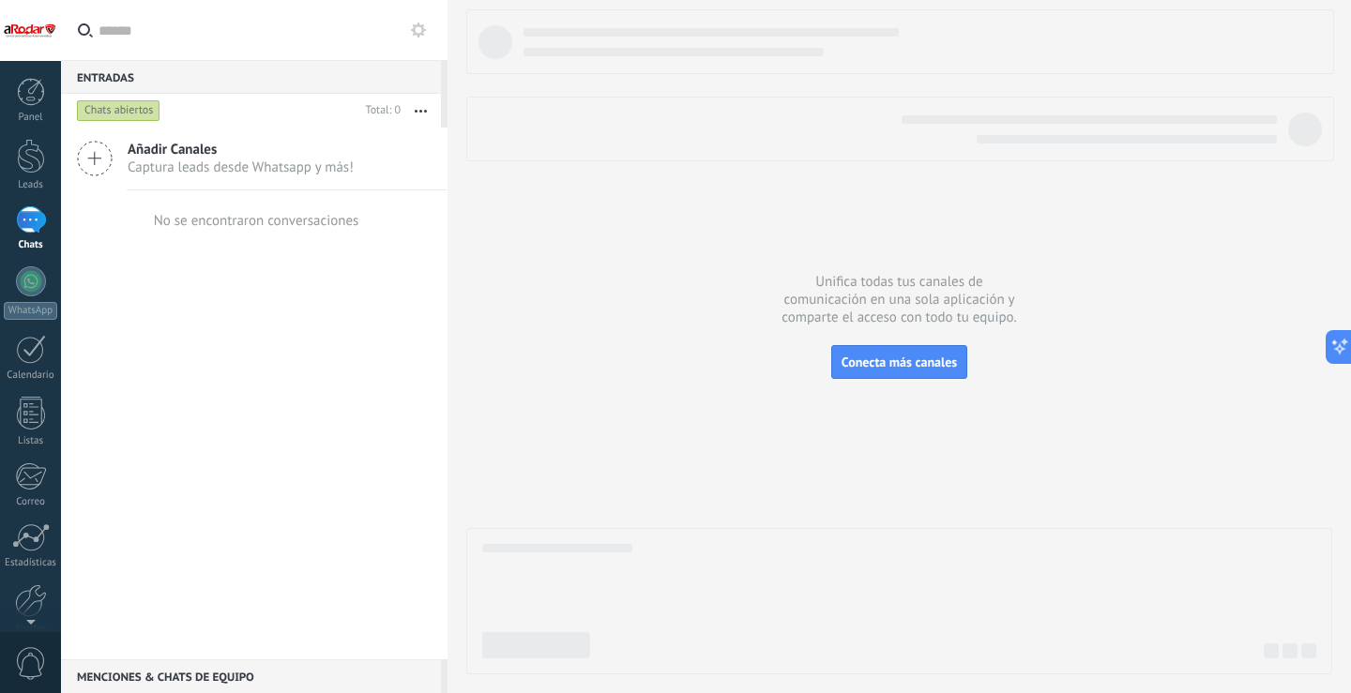
click at [271, 162] on span "Captura leads desde Whatsapp y más!" at bounding box center [241, 168] width 226 height 18
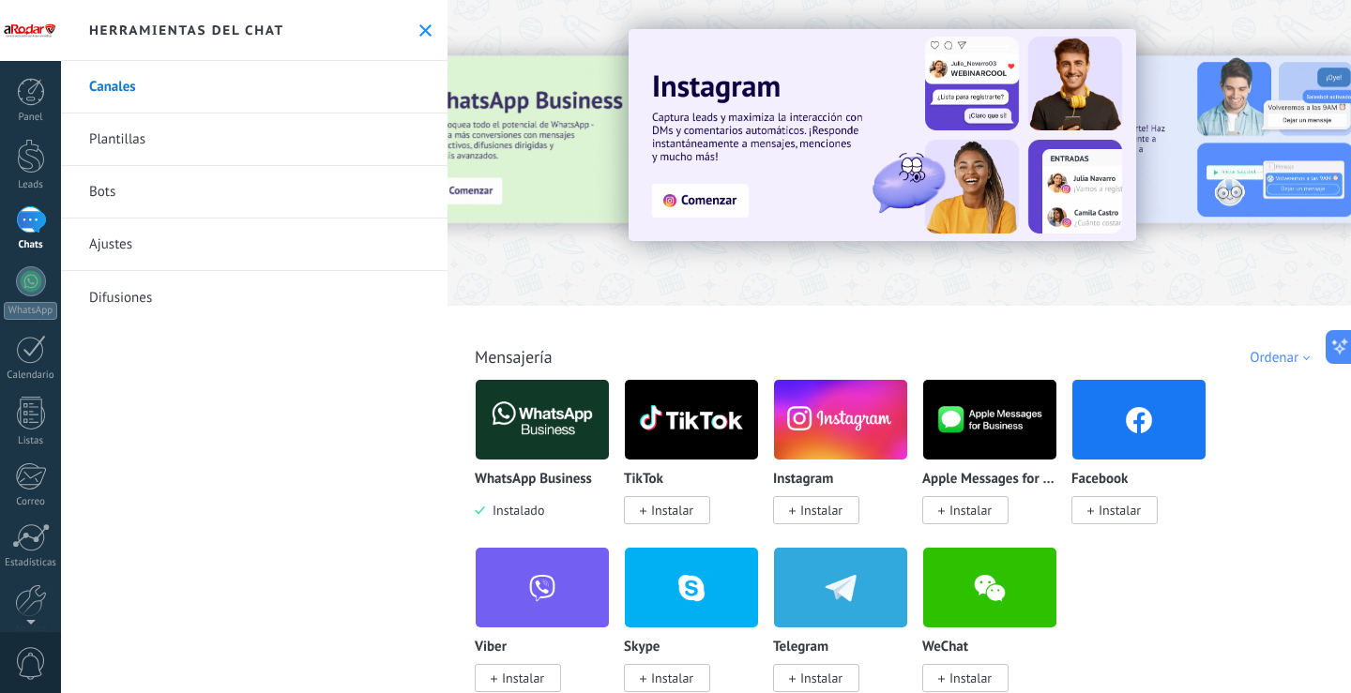
click at [687, 511] on span "Instalar" at bounding box center [672, 510] width 42 height 17
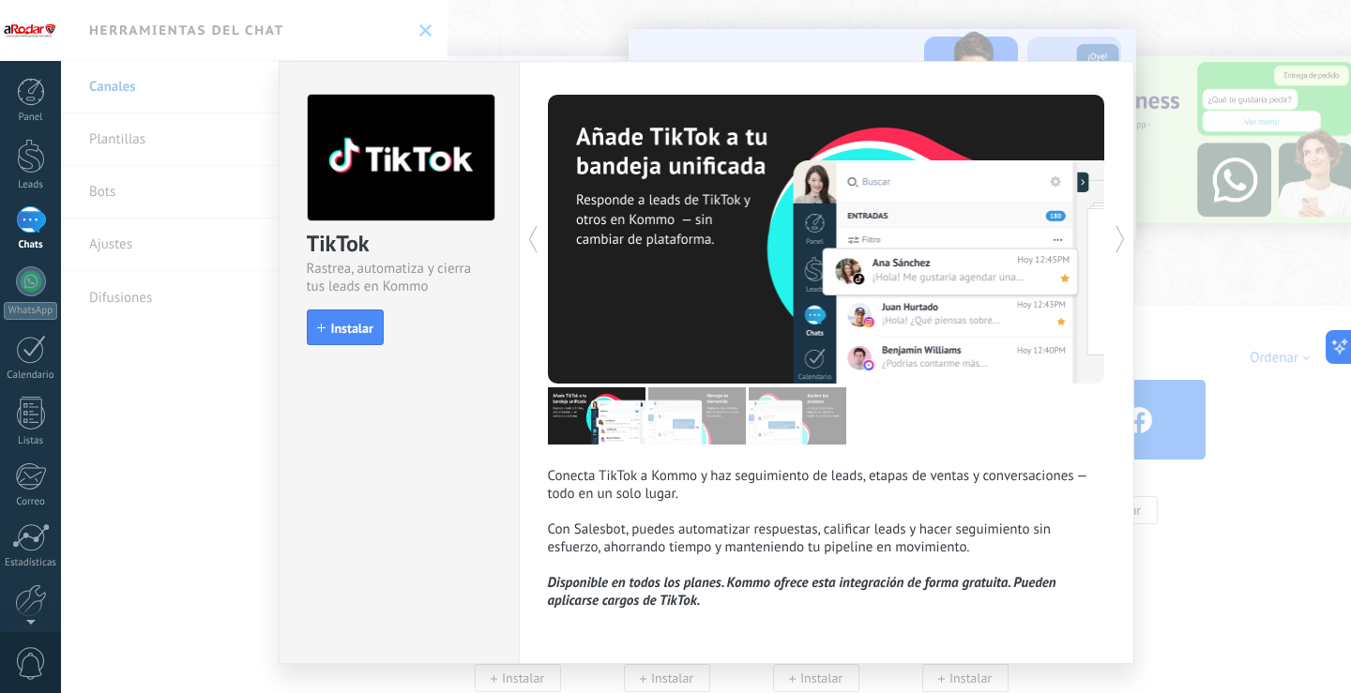
scroll to position [41, 0]
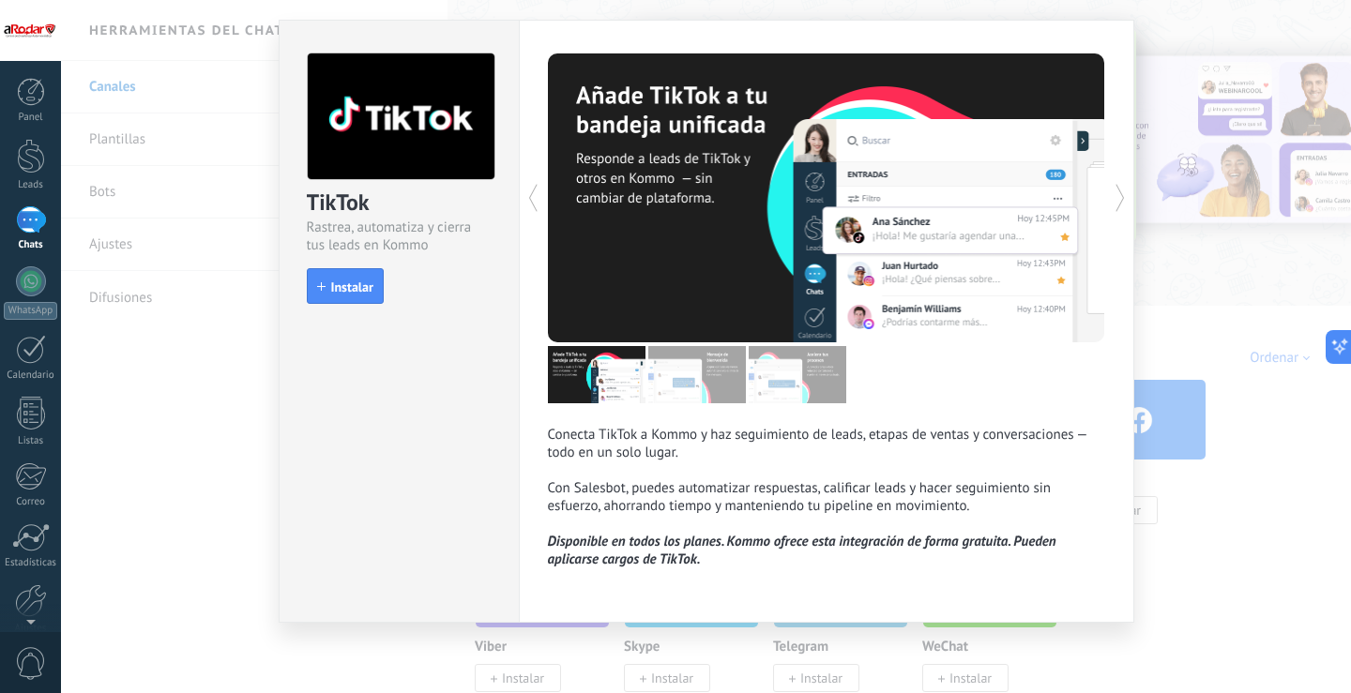
click at [37, 222] on div at bounding box center [31, 219] width 30 height 27
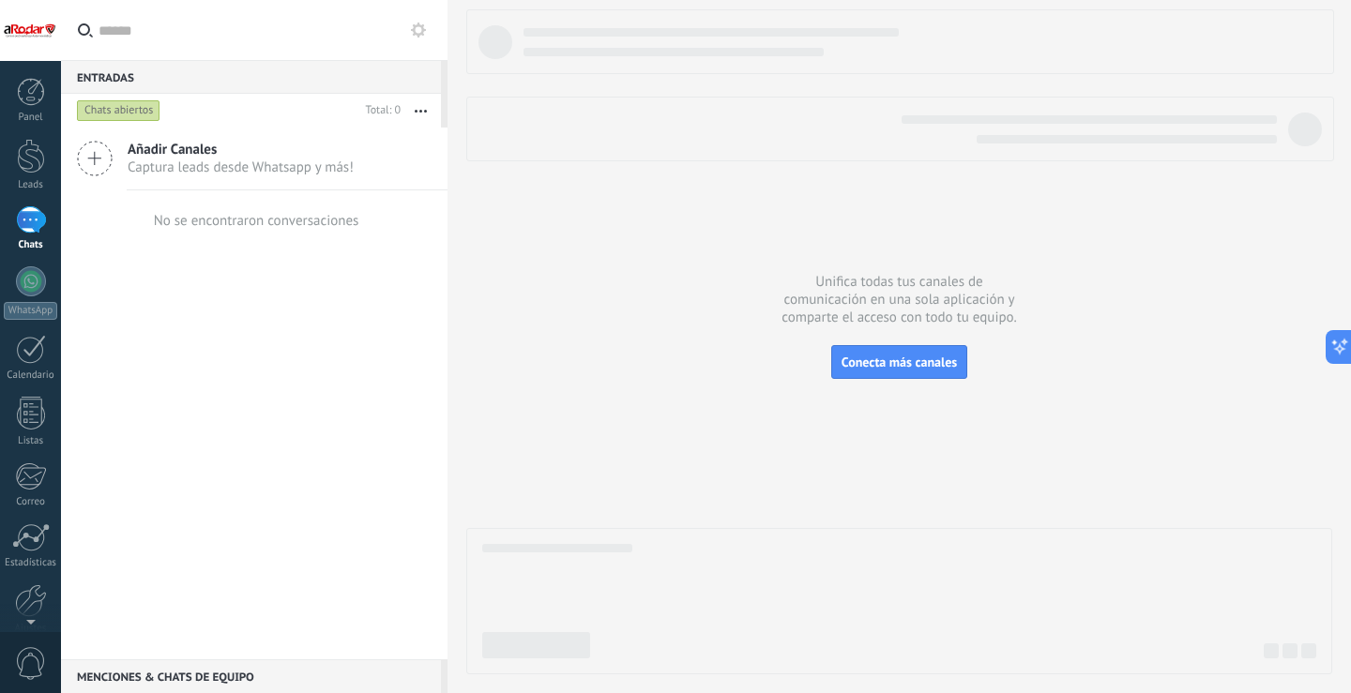
click at [193, 146] on span "Añadir Canales" at bounding box center [241, 150] width 226 height 18
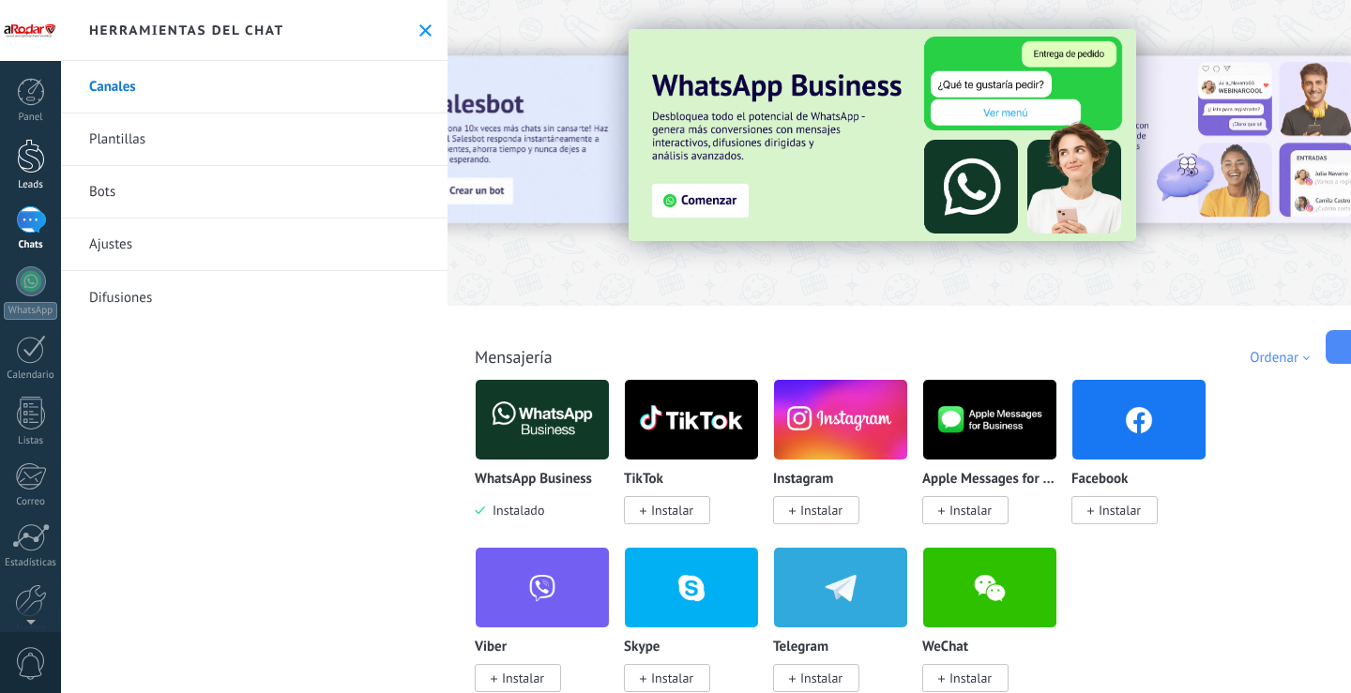
click at [28, 165] on div at bounding box center [31, 156] width 28 height 35
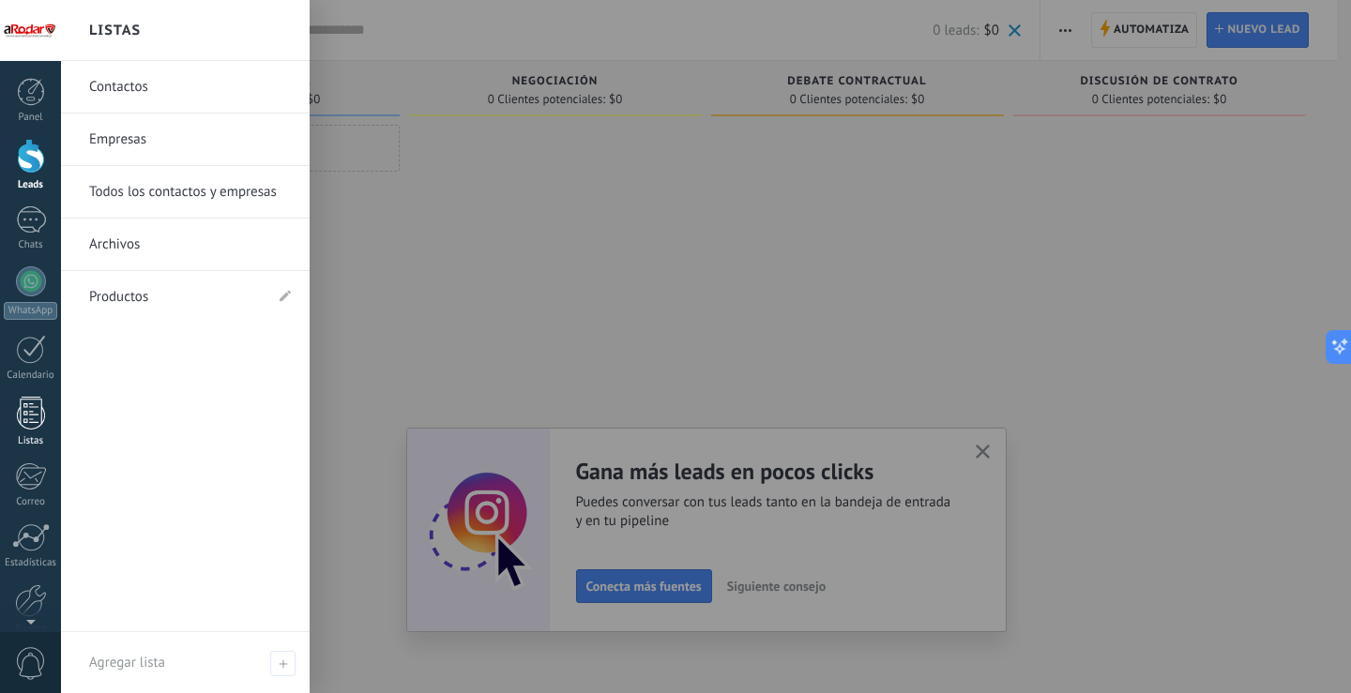
click at [29, 418] on div at bounding box center [31, 413] width 28 height 33
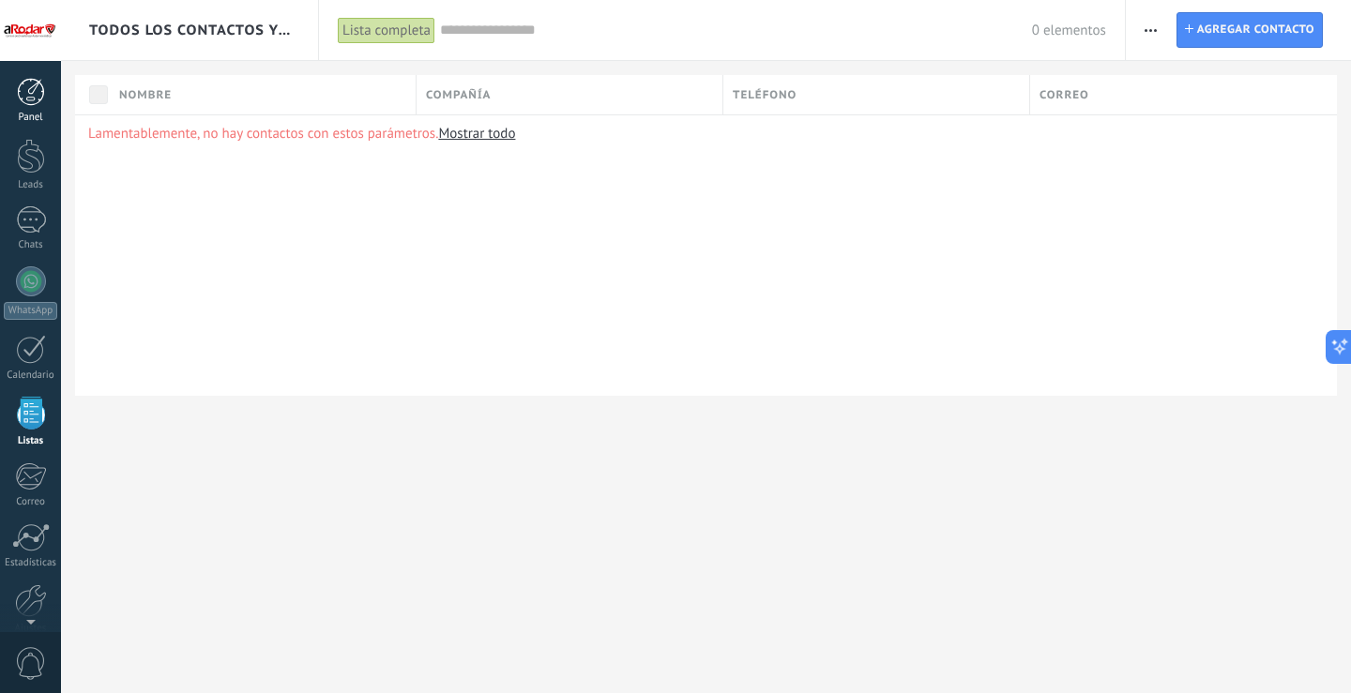
click at [34, 93] on div at bounding box center [31, 92] width 28 height 28
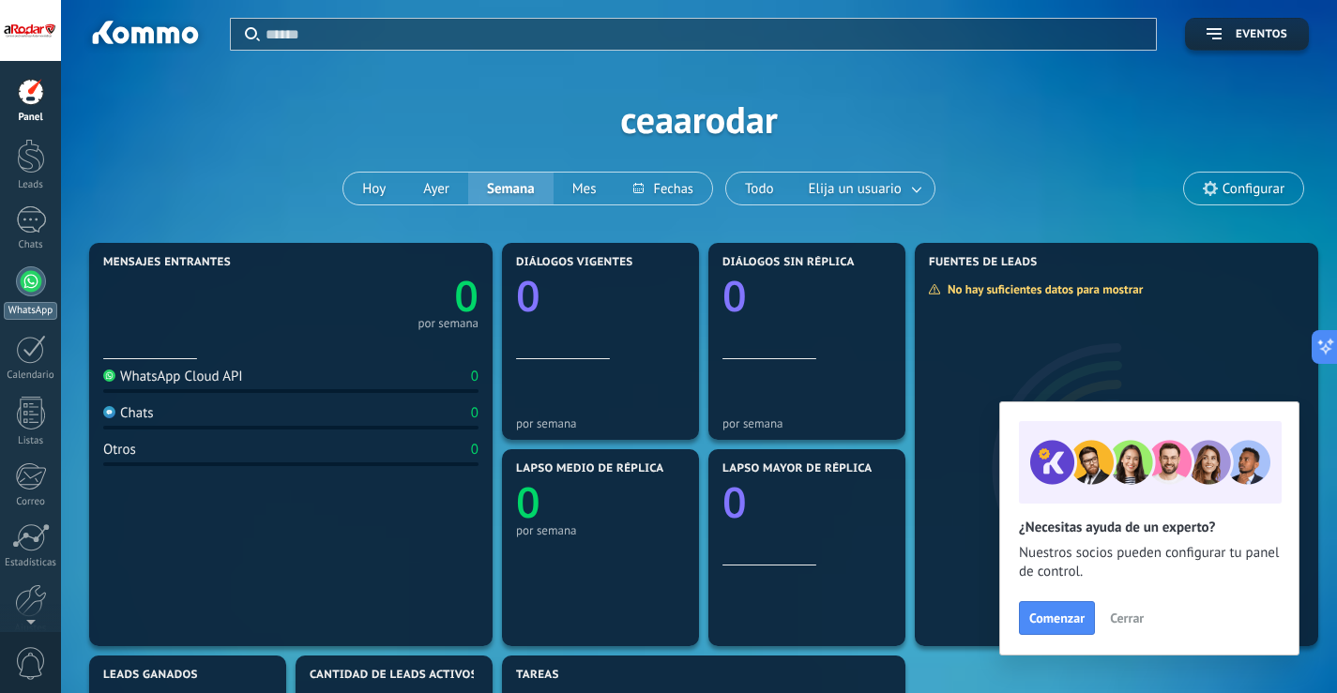
click at [36, 307] on div "WhatsApp" at bounding box center [30, 311] width 53 height 18
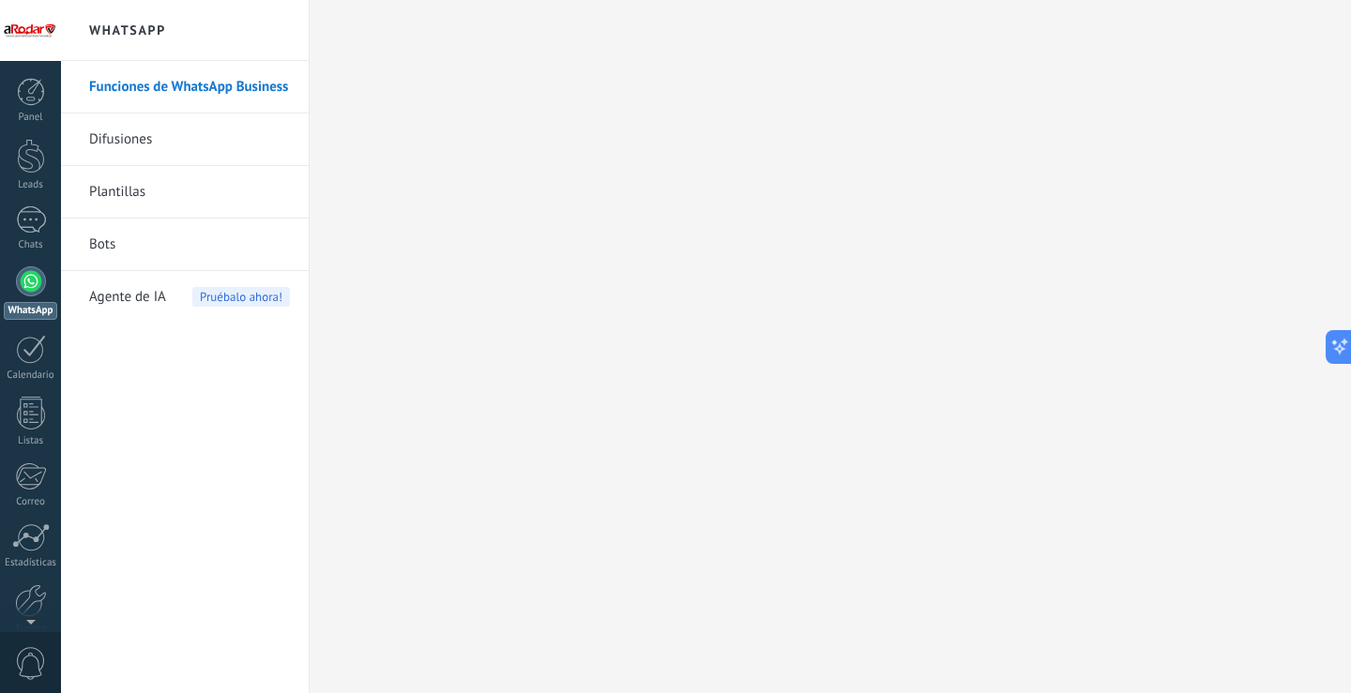
click at [139, 141] on link "Difusiones" at bounding box center [189, 140] width 201 height 53
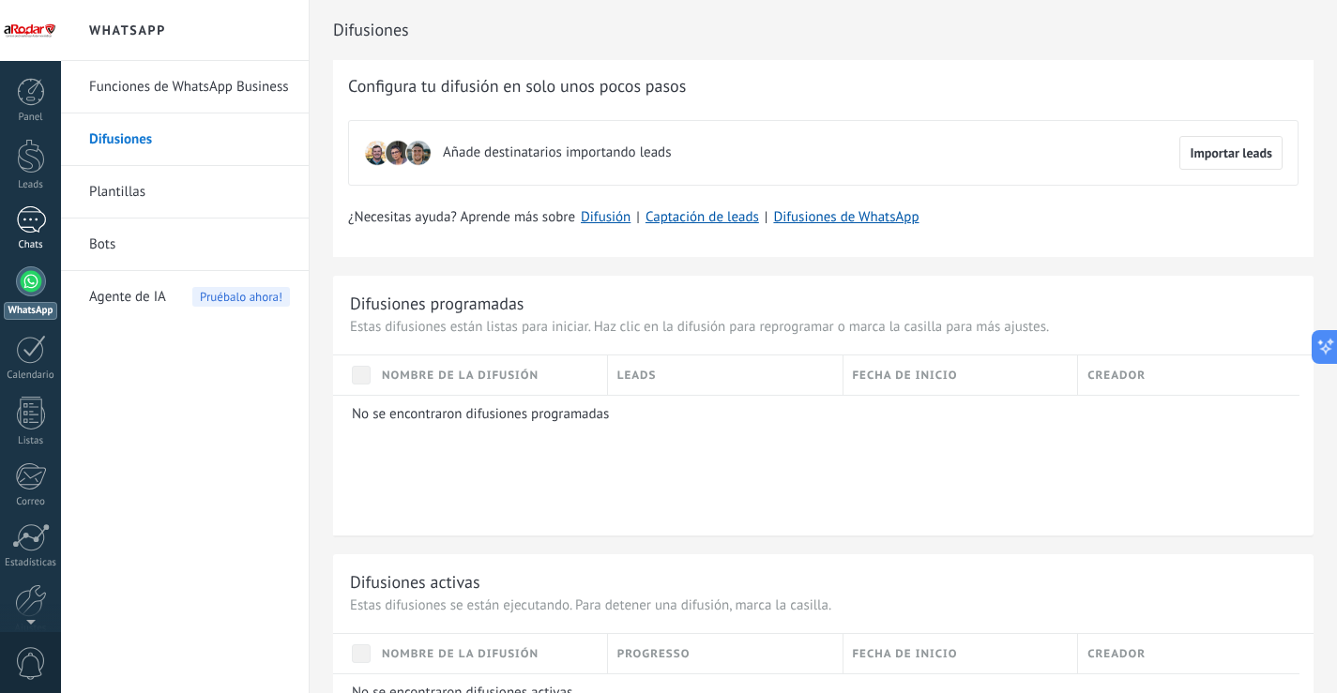
click at [37, 218] on div at bounding box center [31, 219] width 30 height 27
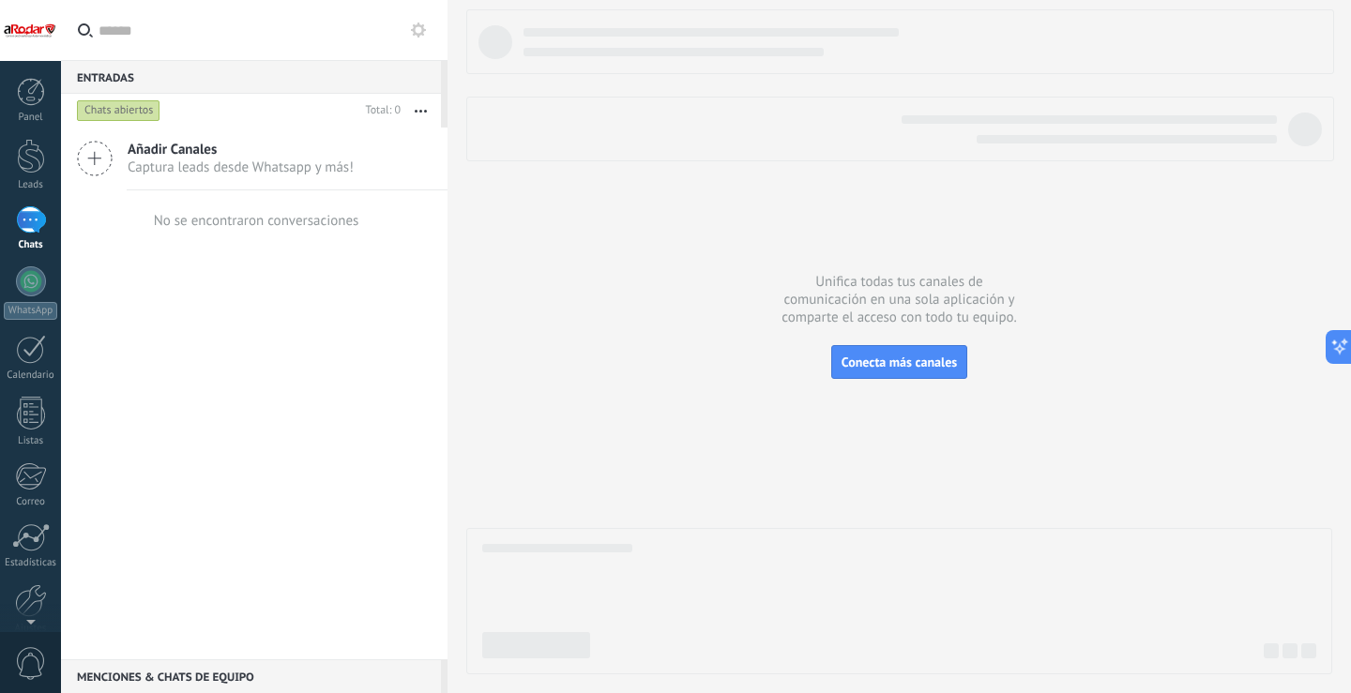
click at [125, 108] on div "Chats abiertos" at bounding box center [118, 110] width 83 height 23
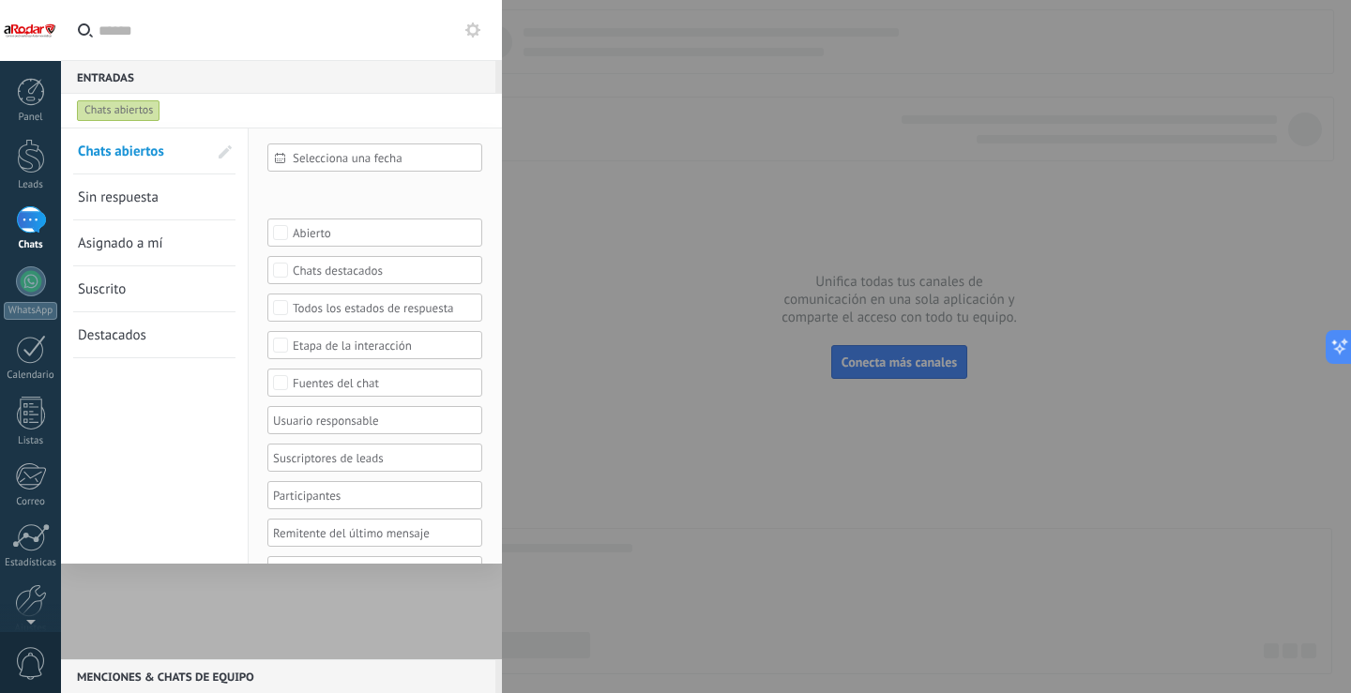
click at [391, 98] on div "Chats abiertos" at bounding box center [264, 111] width 382 height 34
click at [282, 604] on div at bounding box center [281, 394] width 441 height 532
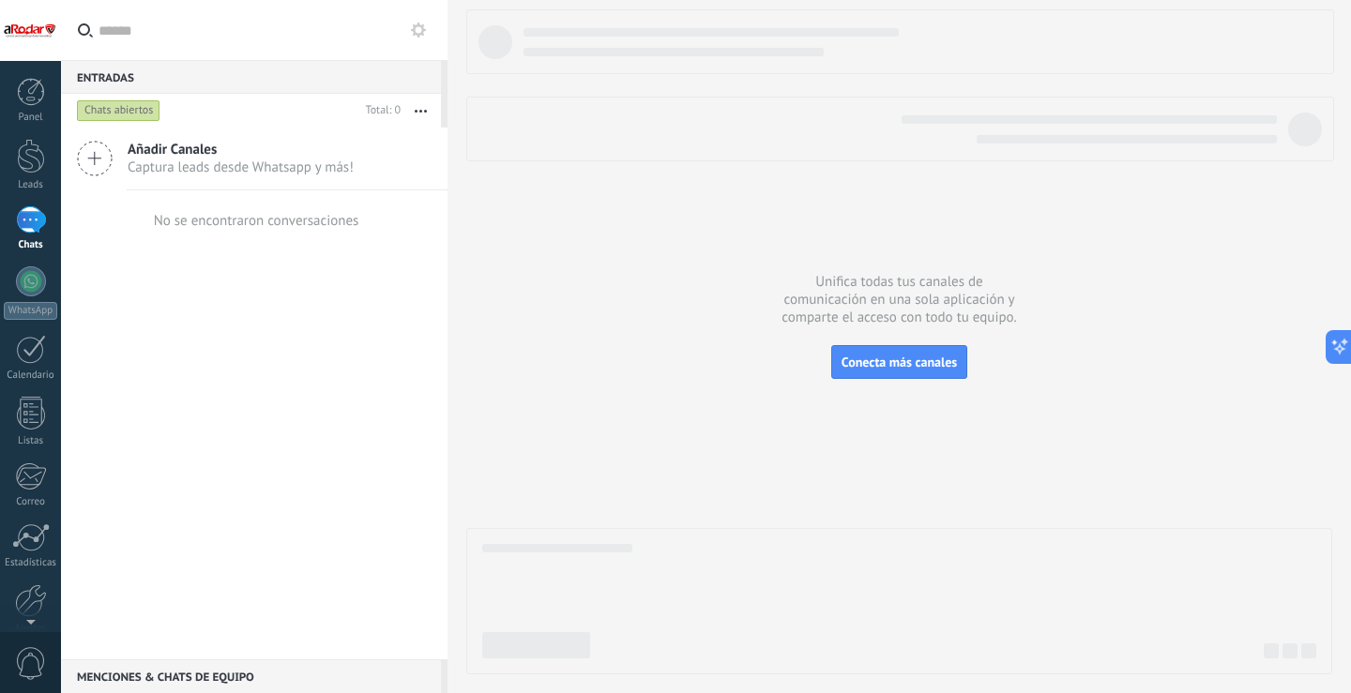
click at [422, 33] on use at bounding box center [418, 30] width 15 height 15
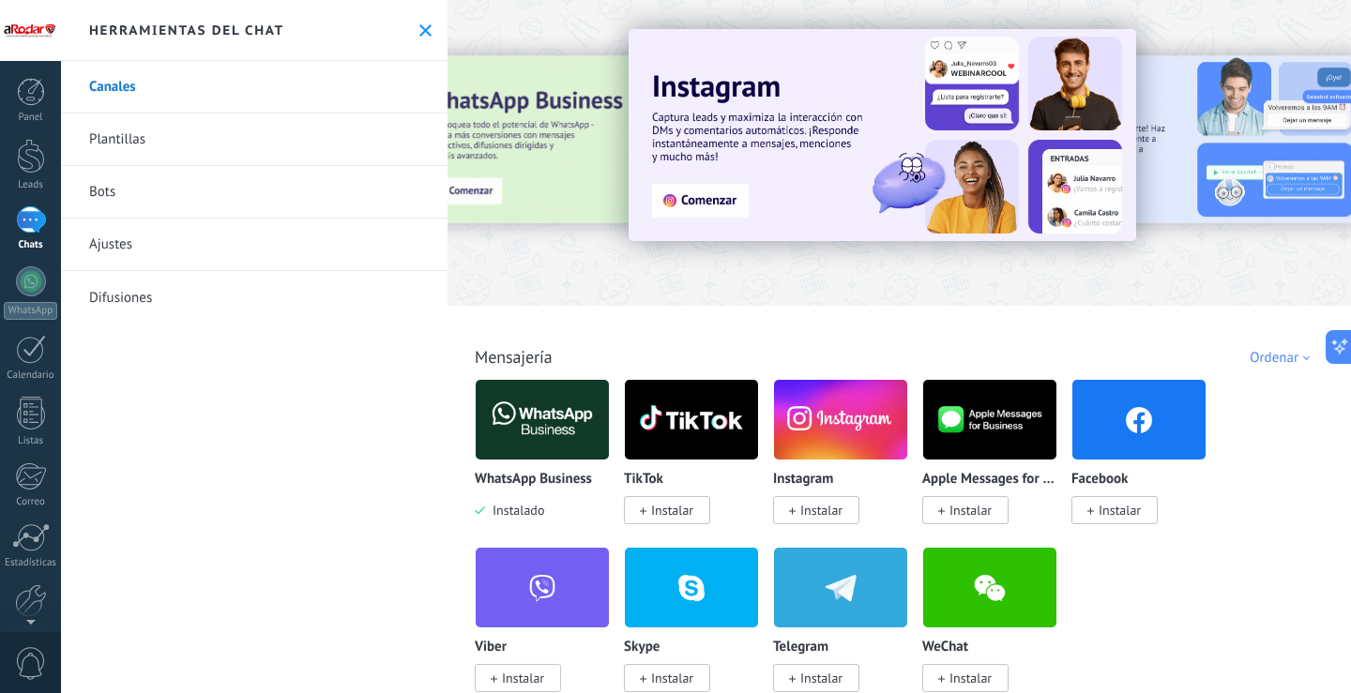
click at [103, 252] on link "Ajustes" at bounding box center [254, 245] width 386 height 53
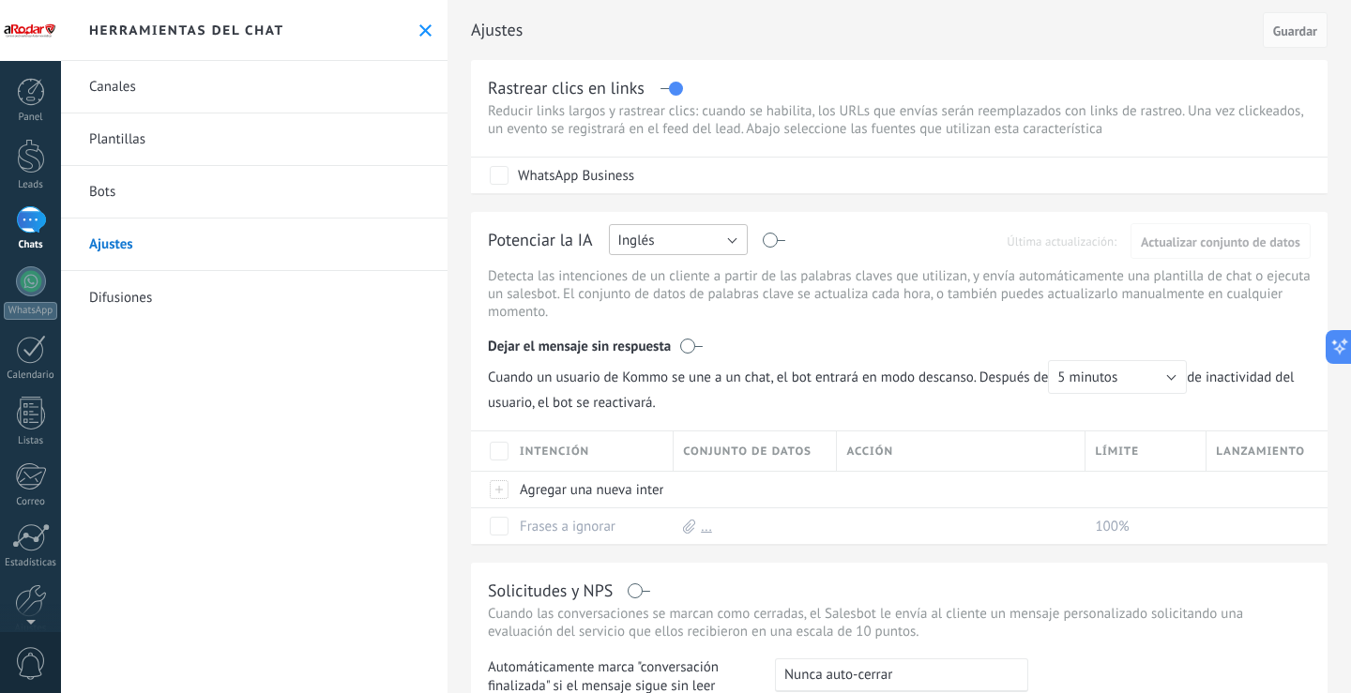
click at [740, 236] on button "Inglés" at bounding box center [678, 239] width 139 height 31
click at [659, 307] on span "Español" at bounding box center [670, 305] width 144 height 18
click at [36, 279] on div at bounding box center [31, 281] width 30 height 30
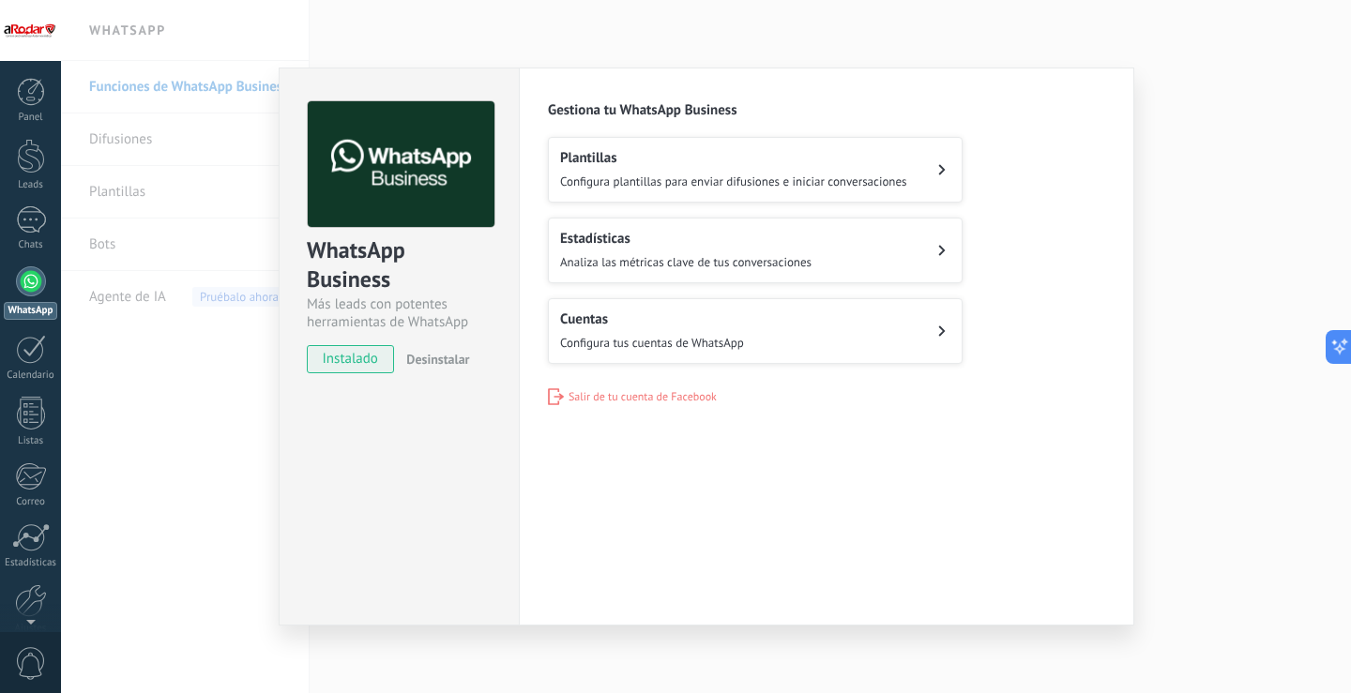
click at [749, 260] on span "Analiza las métricas clave de tus conversaciones" at bounding box center [685, 262] width 251 height 16
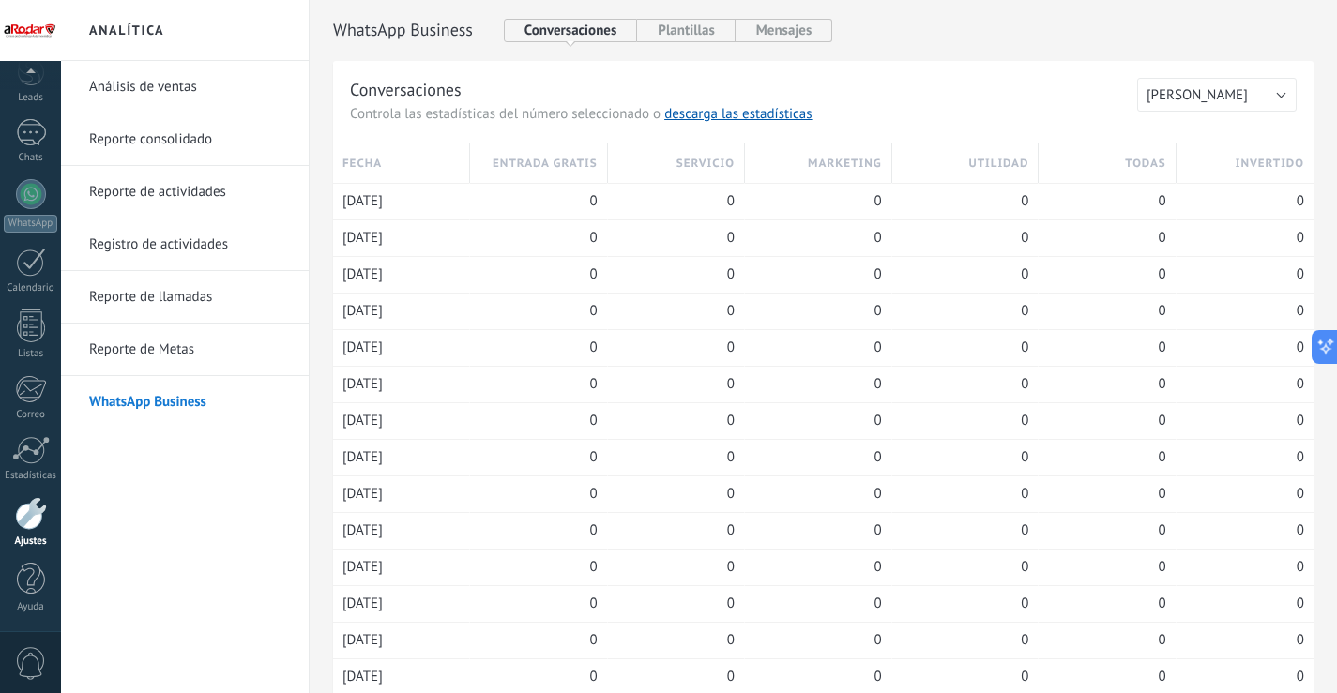
click at [599, 30] on button "Conversaciones" at bounding box center [571, 30] width 134 height 23
click at [24, 200] on div at bounding box center [31, 194] width 30 height 30
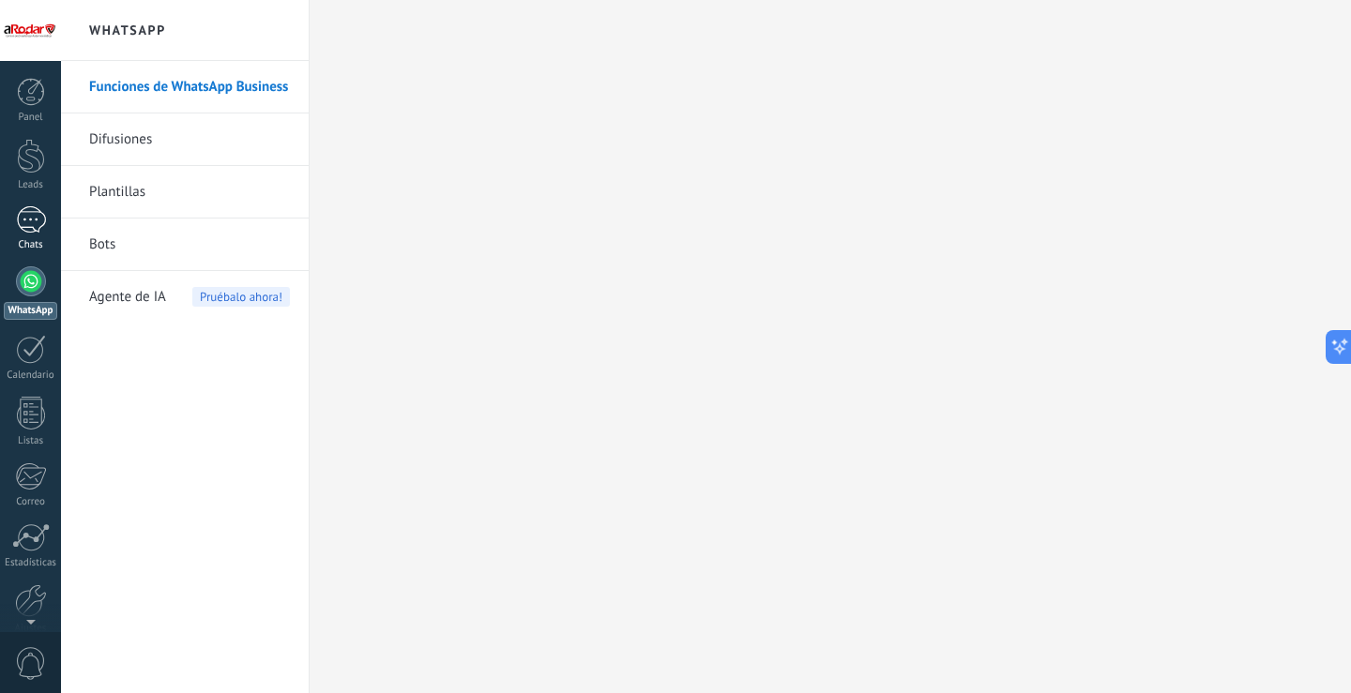
click at [40, 233] on div at bounding box center [31, 219] width 30 height 27
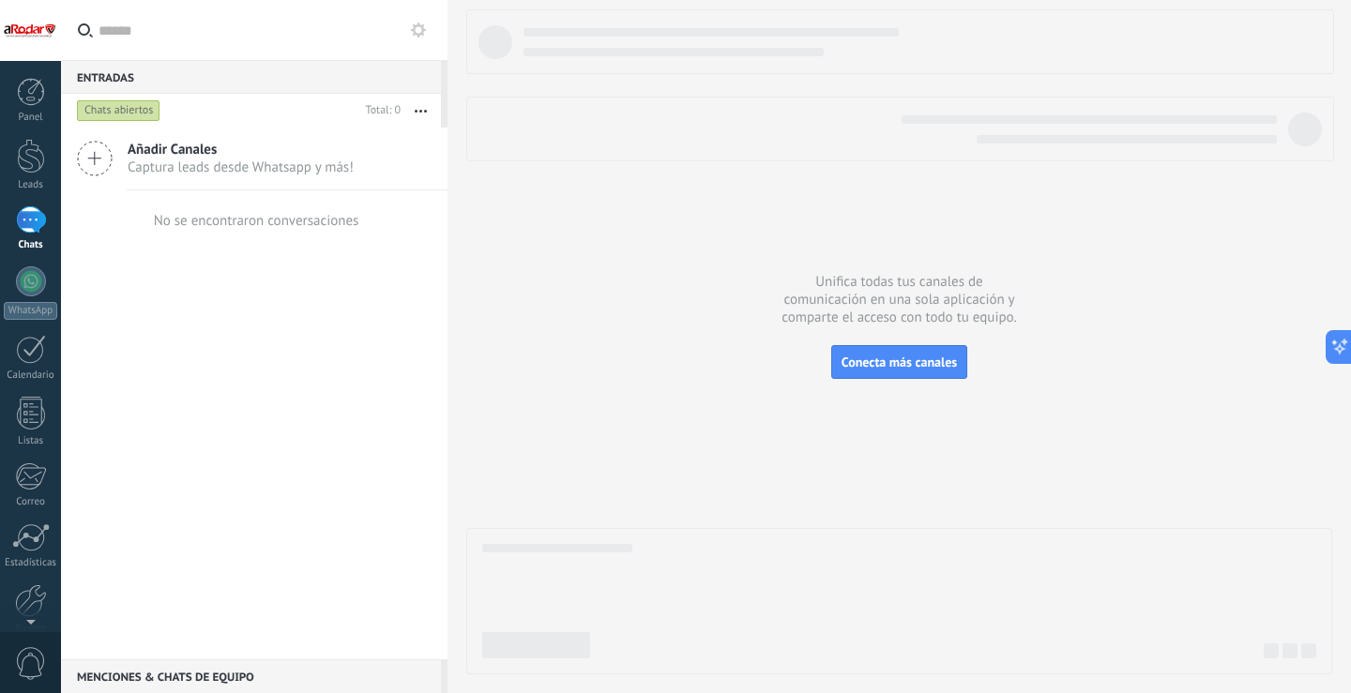
click at [425, 110] on icon "button" at bounding box center [421, 111] width 12 height 3
click at [203, 171] on span "Captura leads desde Whatsapp y más!" at bounding box center [241, 168] width 226 height 18
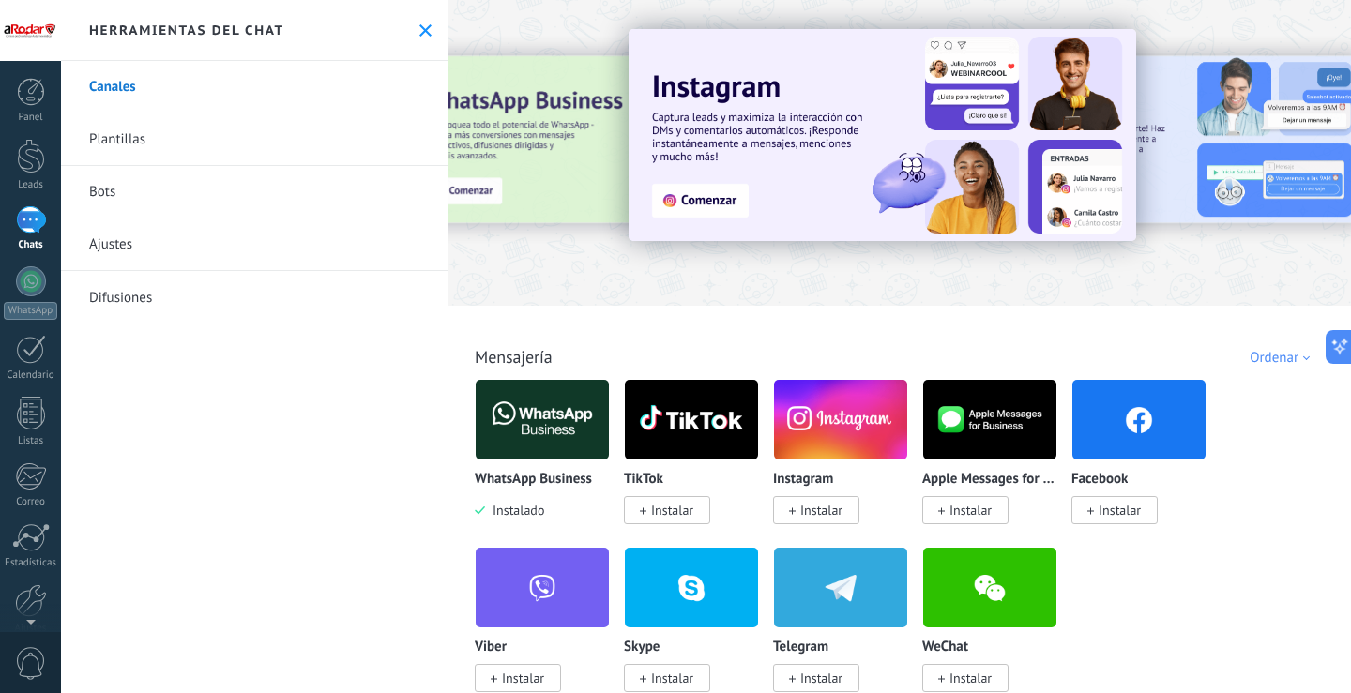
click at [126, 248] on link "Ajustes" at bounding box center [254, 245] width 386 height 53
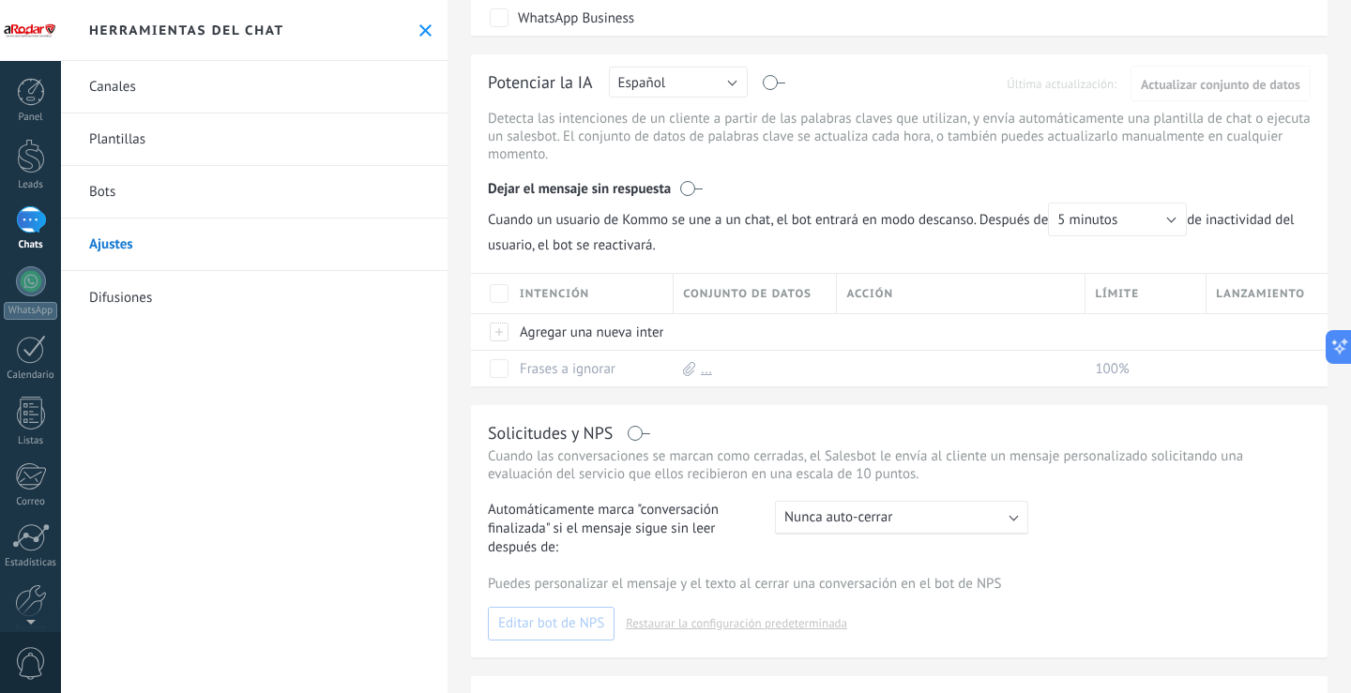
scroll to position [188, 0]
